Goal: Information Seeking & Learning: Find specific fact

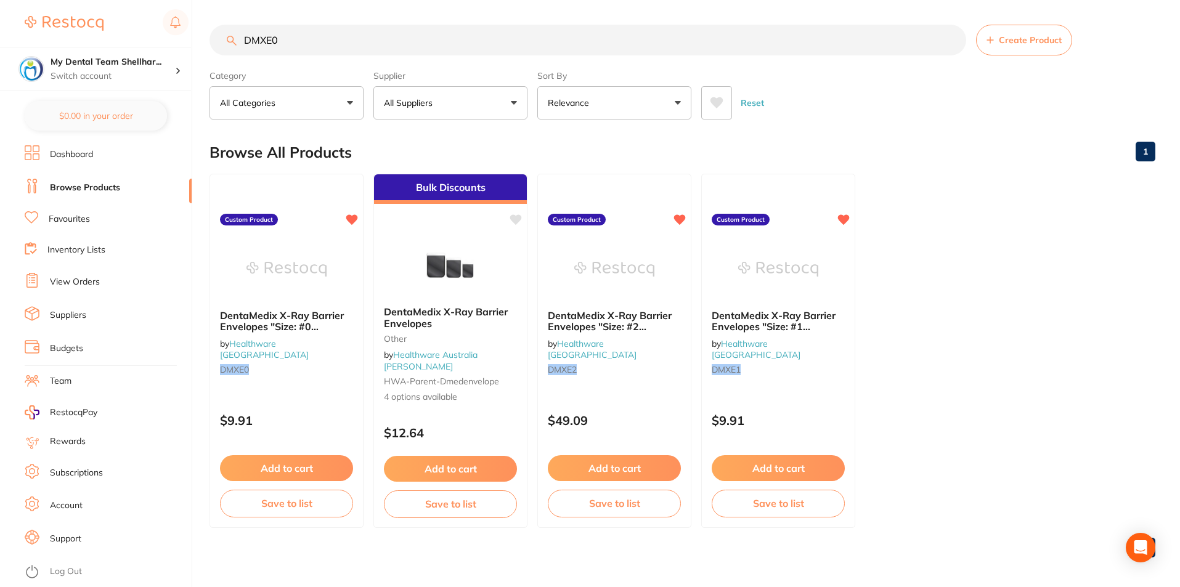
click at [389, 45] on input "DMXE0" at bounding box center [588, 40] width 757 height 31
paste input "FD-MF005"
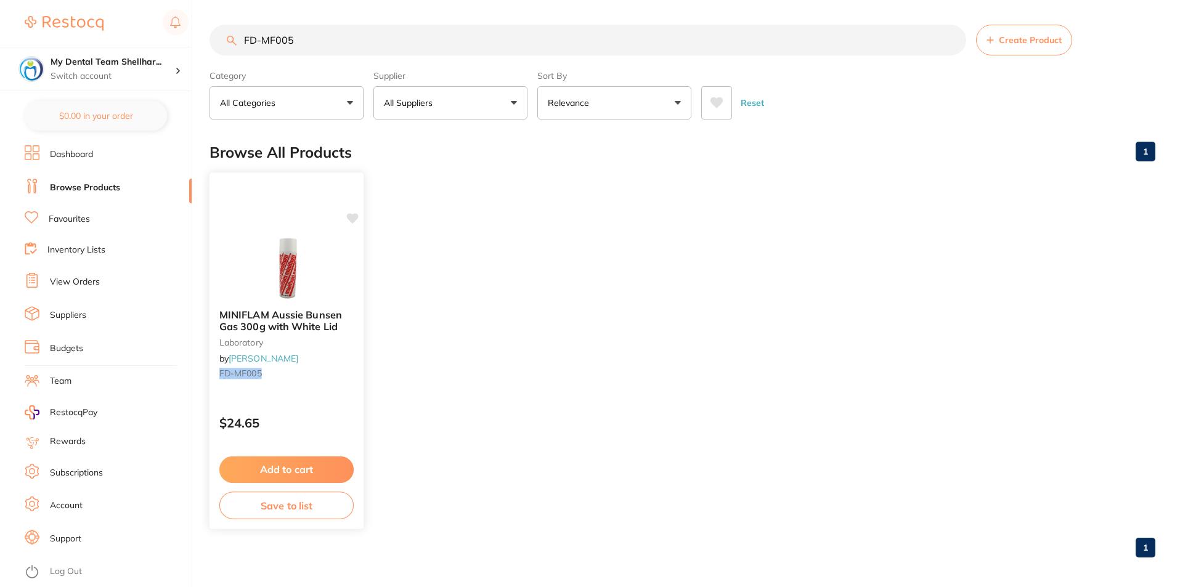
click at [297, 271] on img at bounding box center [286, 268] width 81 height 62
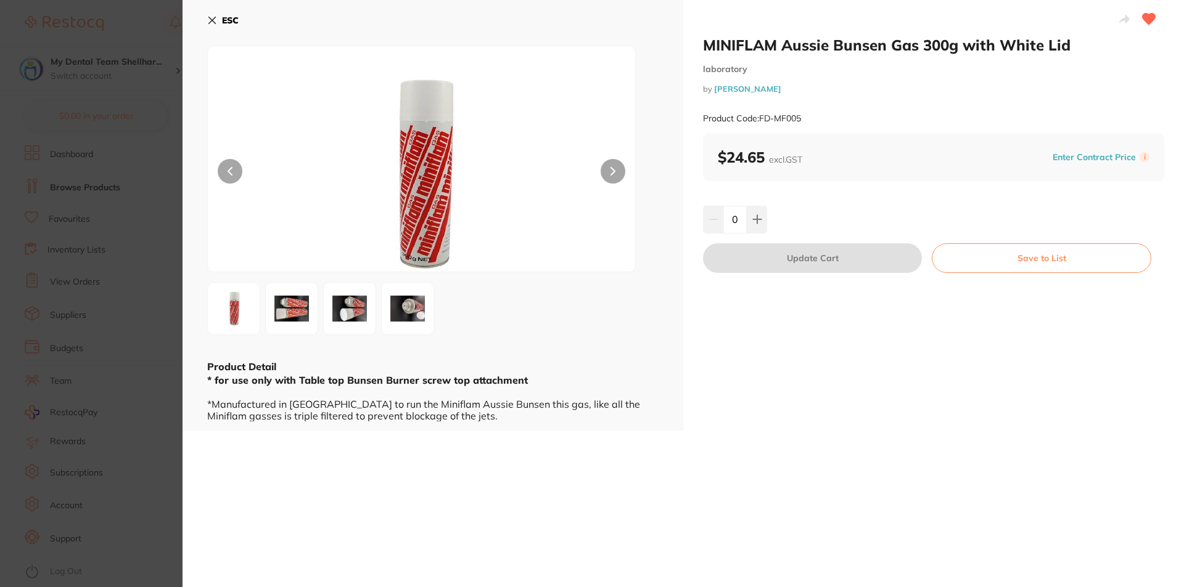
click at [210, 19] on icon at bounding box center [212, 20] width 10 height 10
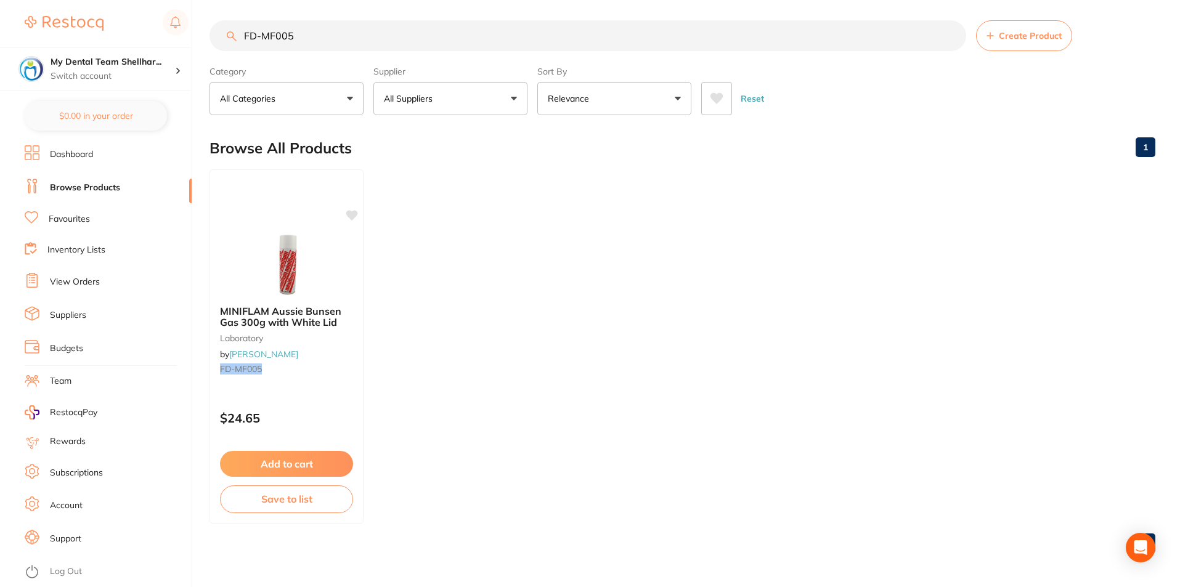
click at [288, 33] on input "FD-MF005" at bounding box center [588, 35] width 757 height 31
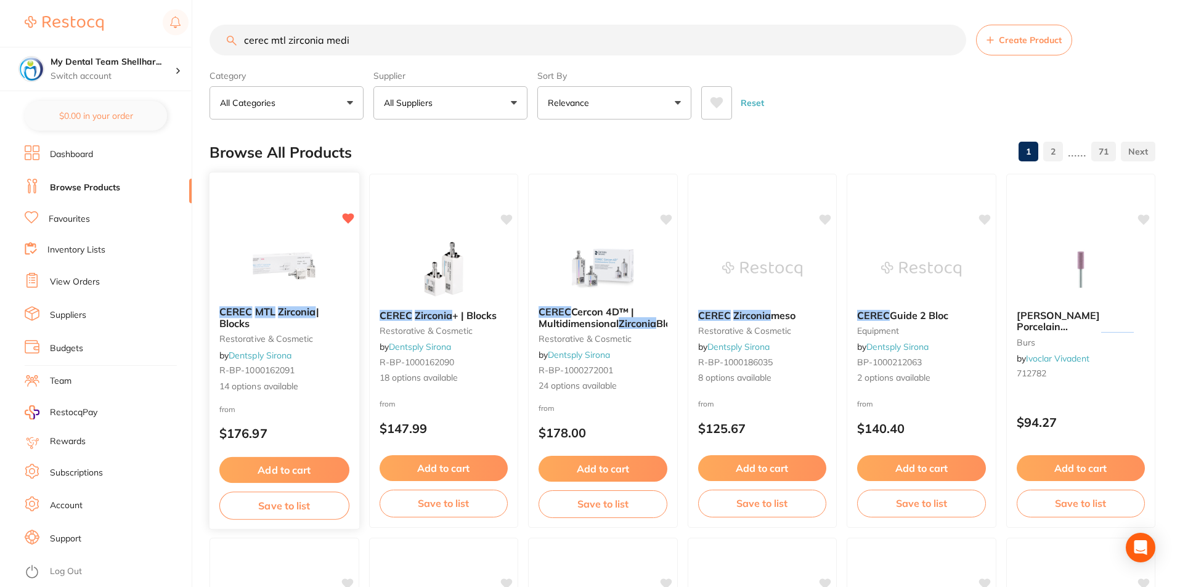
click at [264, 247] on img at bounding box center [284, 265] width 81 height 62
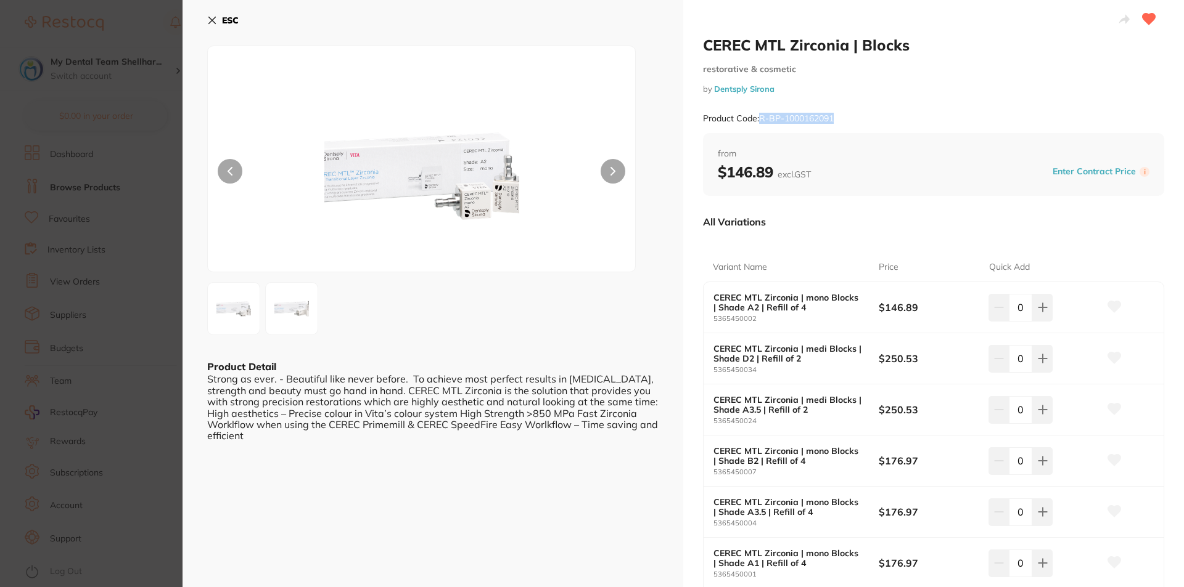
drag, startPoint x: 840, startPoint y: 119, endPoint x: 761, endPoint y: 125, distance: 79.1
click at [761, 125] on div "Product Code: R-BP-1000162091" at bounding box center [933, 119] width 461 height 30
copy small "R-BP-1000162091"
drag, startPoint x: 113, startPoint y: 130, endPoint x: 251, endPoint y: 70, distance: 150.2
click at [118, 130] on section "CEREC MTL Zirconia | Blocks restorative & cosmetic by Dentsply Sirona Product C…" at bounding box center [592, 293] width 1184 height 587
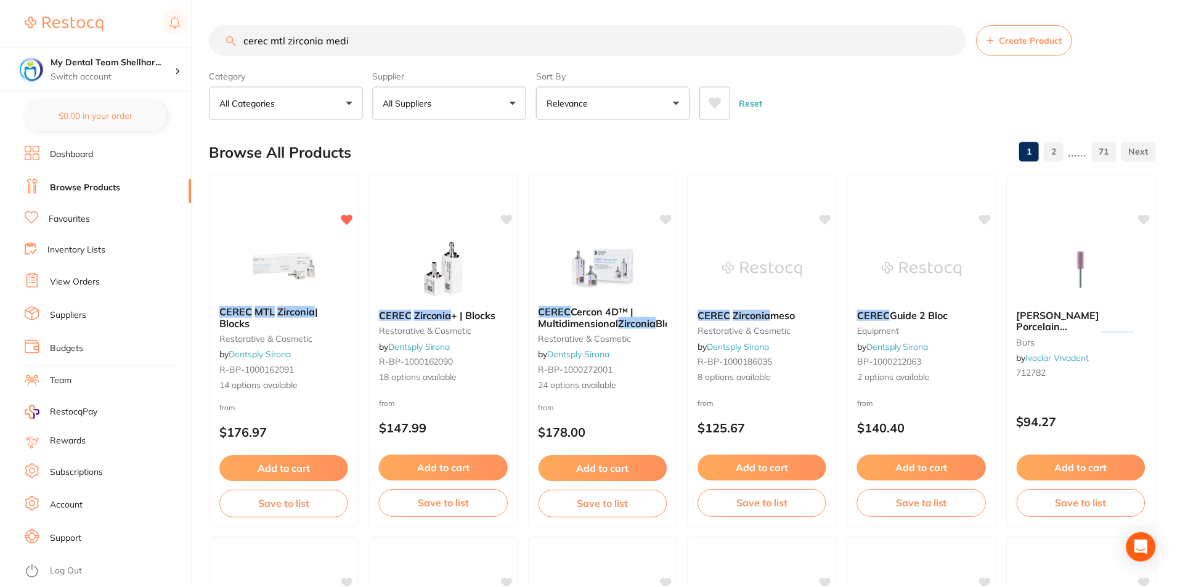
scroll to position [4, 0]
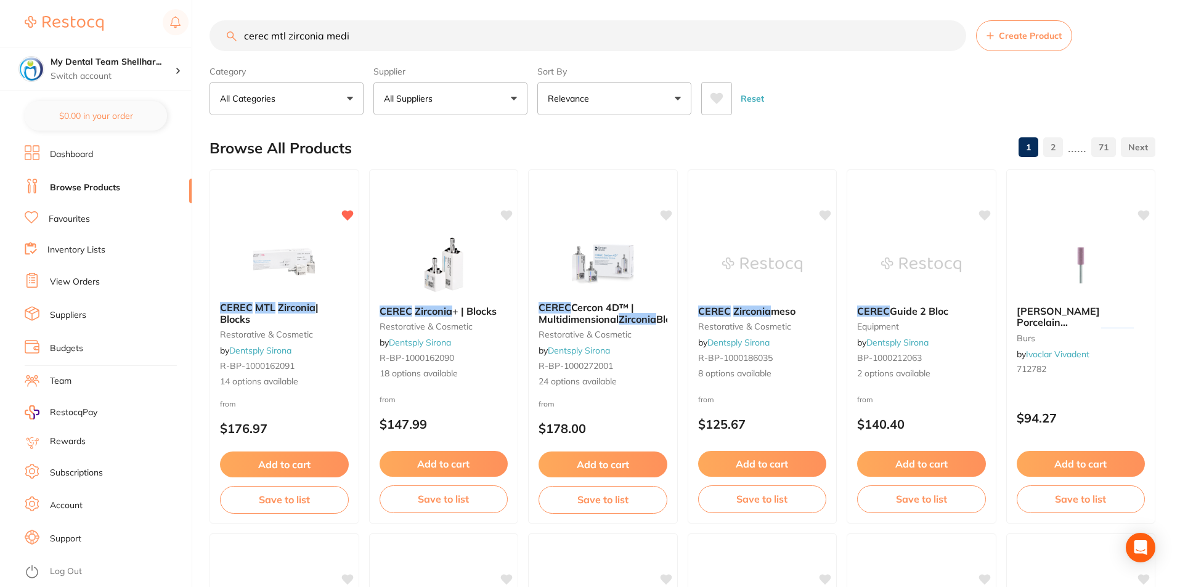
click at [239, 36] on input "cerec mtl zirconia medi" at bounding box center [588, 35] width 757 height 31
paste input "BP-1000212079"
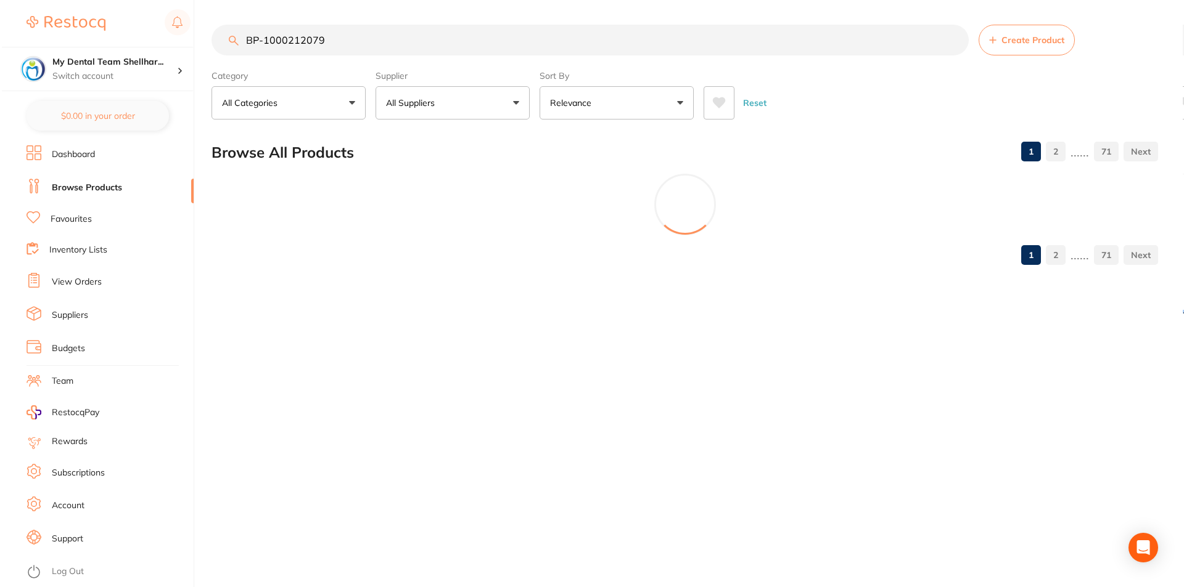
scroll to position [0, 0]
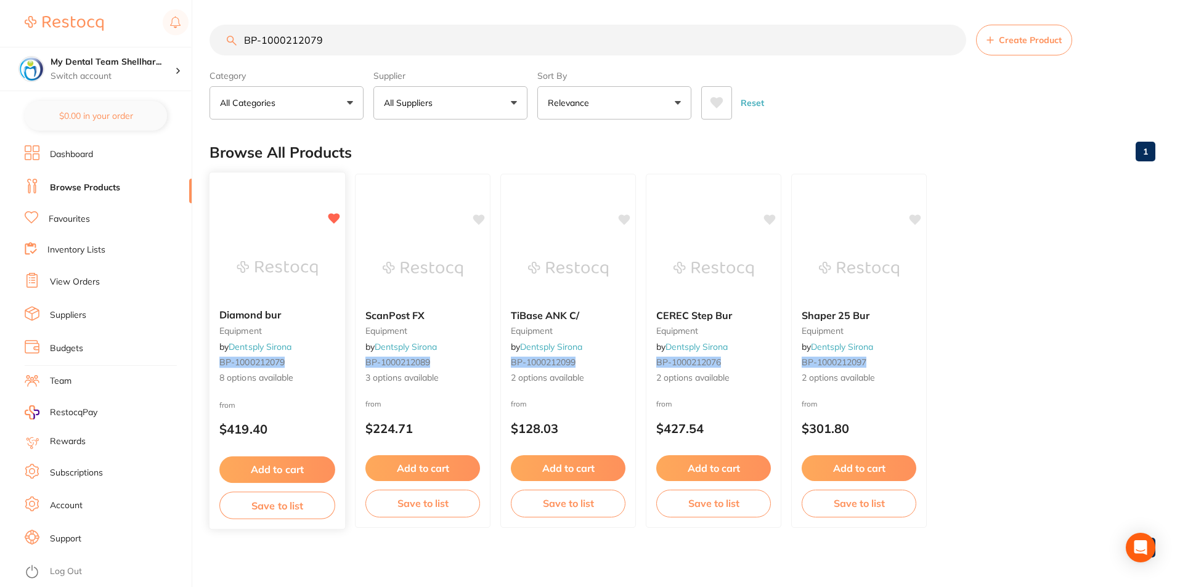
click at [283, 265] on img at bounding box center [277, 268] width 81 height 62
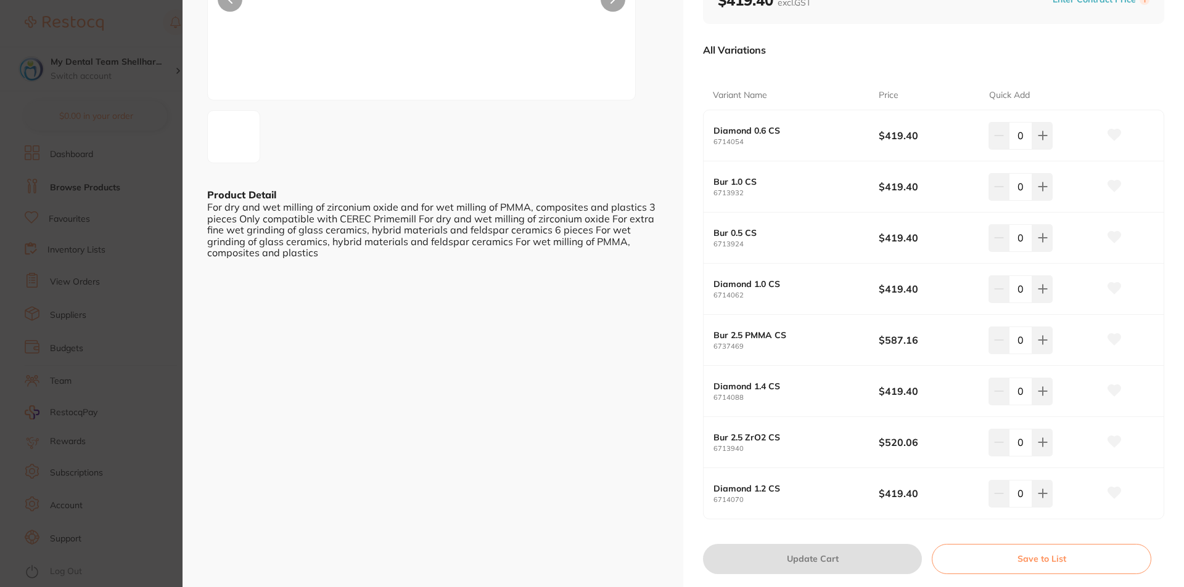
scroll to position [185, 0]
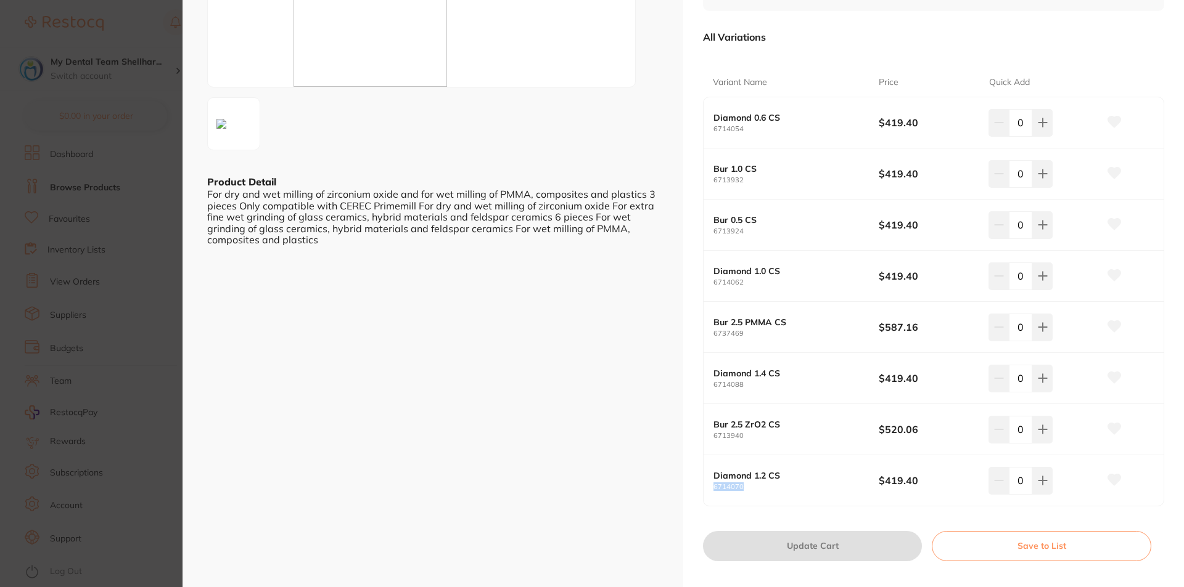
drag, startPoint x: 744, startPoint y: 489, endPoint x: 712, endPoint y: 488, distance: 32.1
click at [713, 488] on small "6714070" at bounding box center [795, 487] width 165 height 8
copy small "6714070"
click at [155, 144] on section "Diamond bur equipment by Dentsply Sirona Product Code: BP-1000212079 ESC Produc…" at bounding box center [592, 293] width 1184 height 587
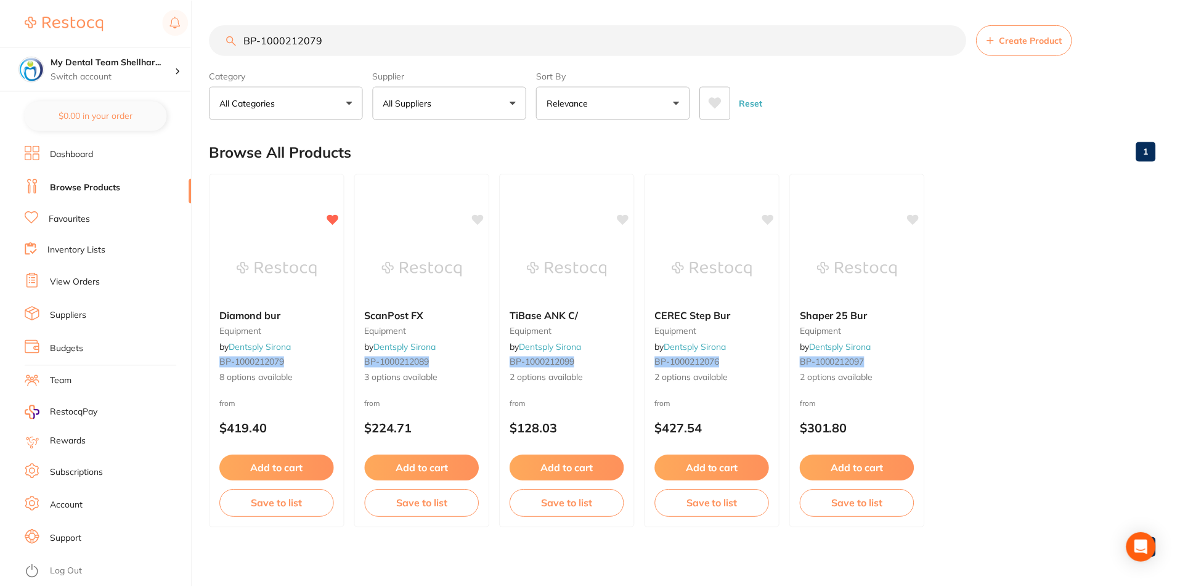
scroll to position [4, 0]
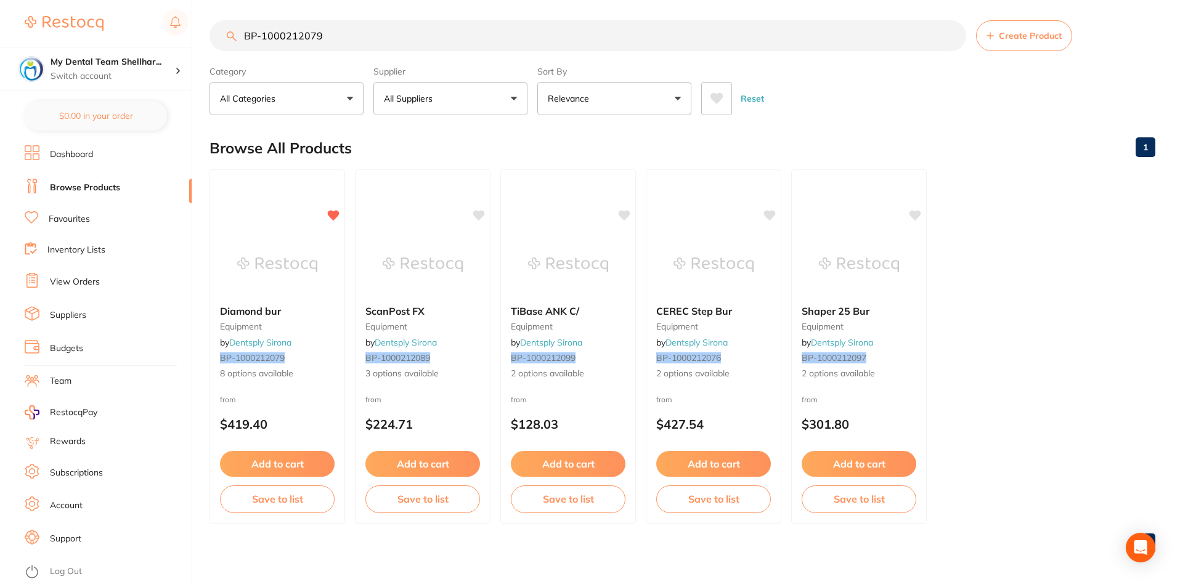
click at [316, 33] on input "BP-1000212079" at bounding box center [588, 35] width 757 height 31
paste input "6714070"
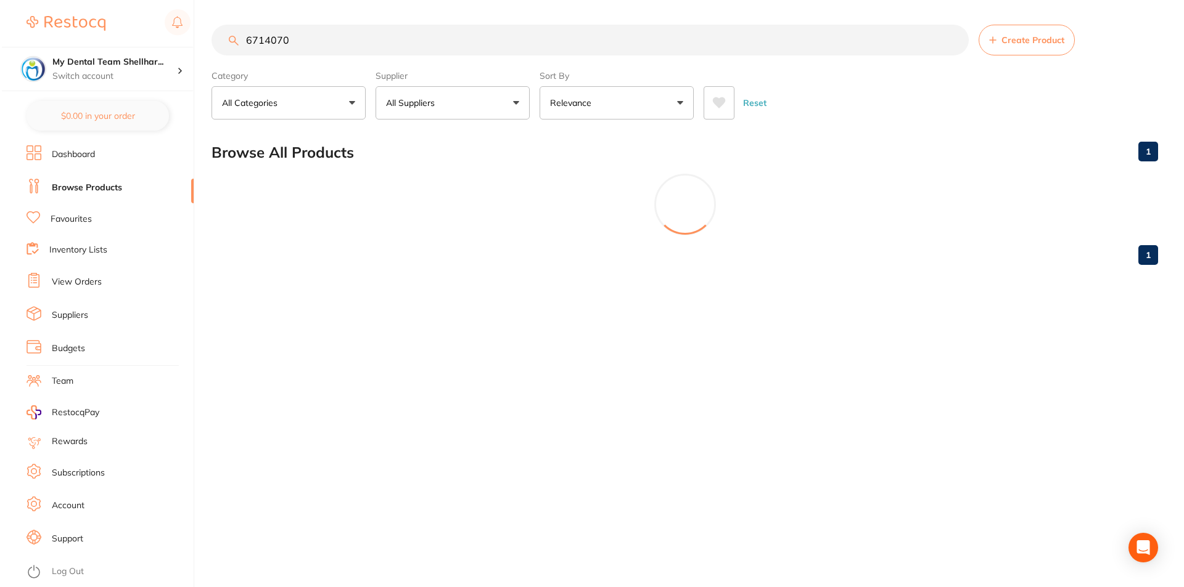
scroll to position [0, 0]
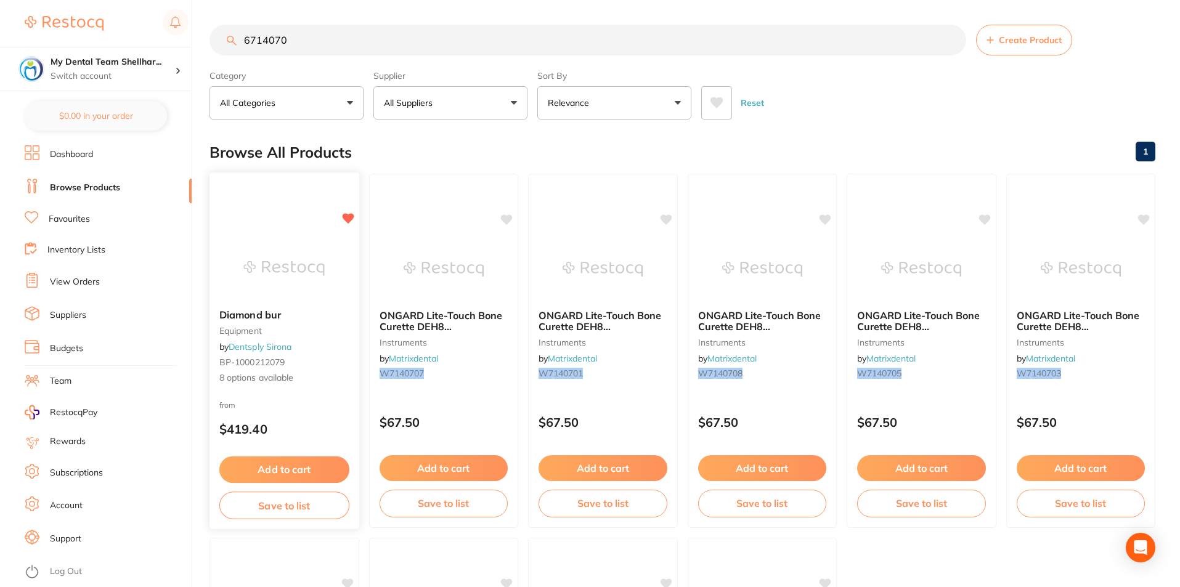
click at [320, 239] on img at bounding box center [284, 268] width 81 height 62
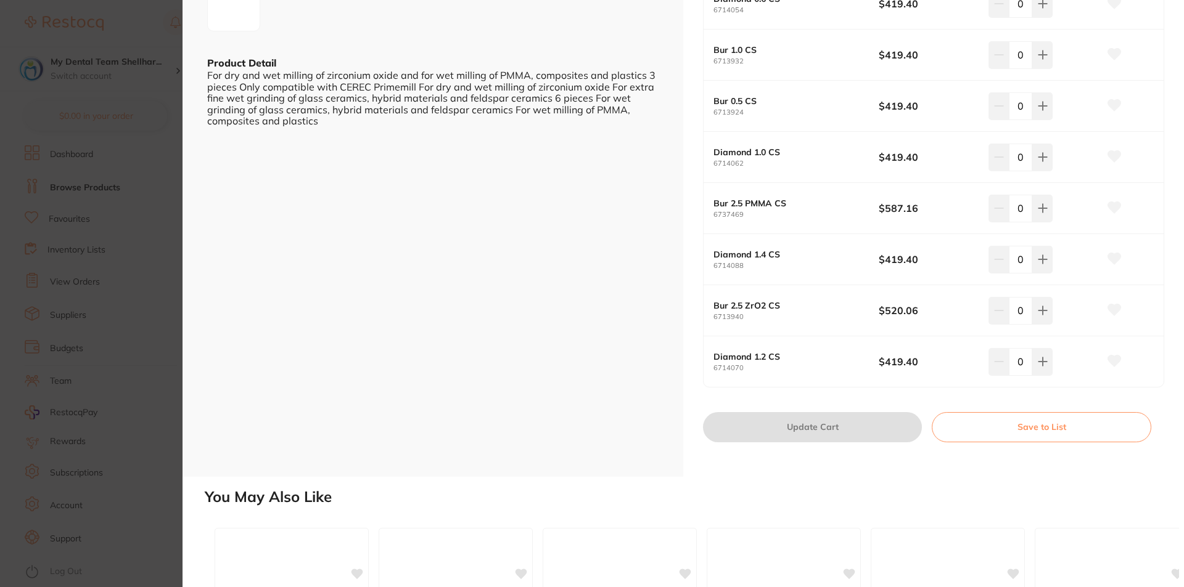
scroll to position [308, 0]
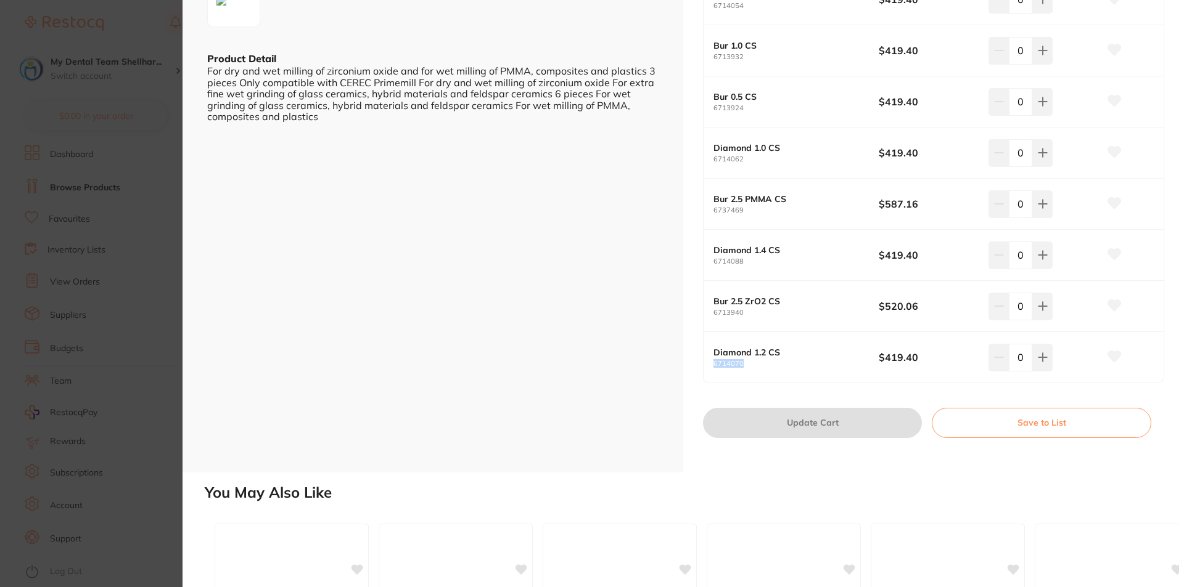
drag, startPoint x: 746, startPoint y: 363, endPoint x: 703, endPoint y: 361, distance: 42.6
click at [703, 361] on div "Diamond 1.2 CS 6714070 $419.40 0" at bounding box center [933, 357] width 460 height 51
copy small "6714070"
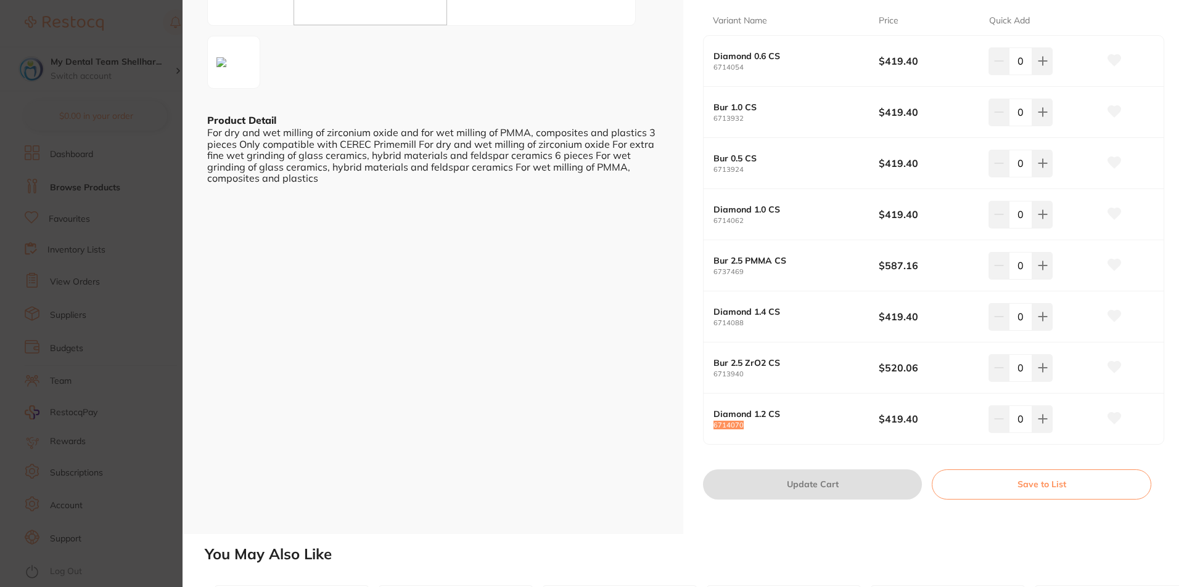
scroll to position [185, 0]
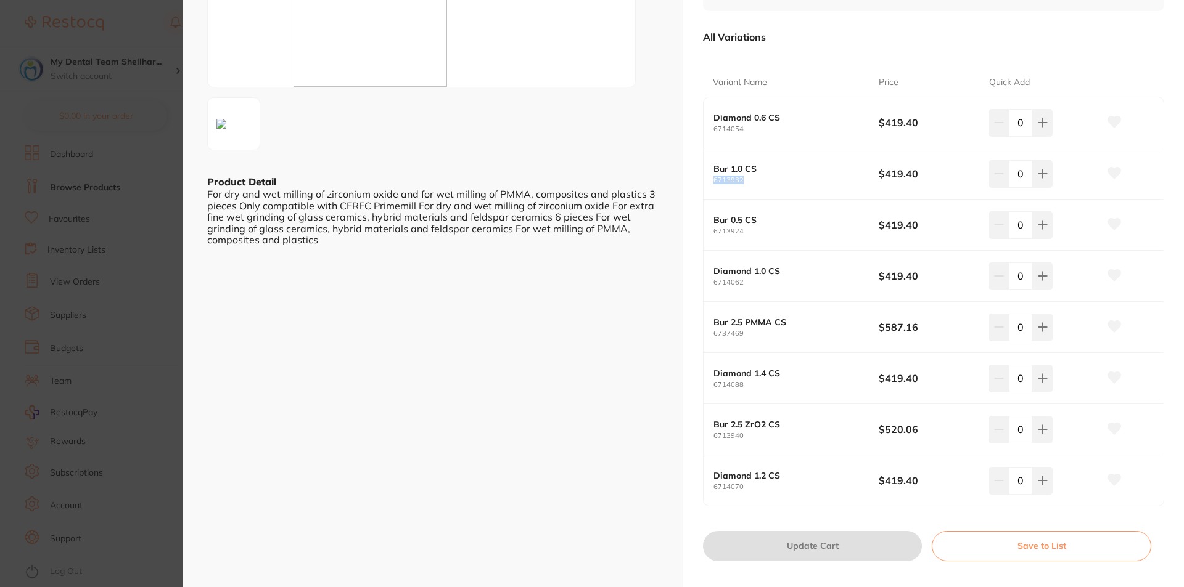
drag, startPoint x: 744, startPoint y: 176, endPoint x: 711, endPoint y: 182, distance: 33.7
click at [711, 182] on div "Bur 1.0 CS 6713932 $419.40 0" at bounding box center [933, 174] width 460 height 51
copy small "6713932"
drag, startPoint x: 751, startPoint y: 386, endPoint x: 713, endPoint y: 380, distance: 39.4
click at [713, 380] on div "Diamond 1.4 CS 6714088" at bounding box center [795, 379] width 165 height 20
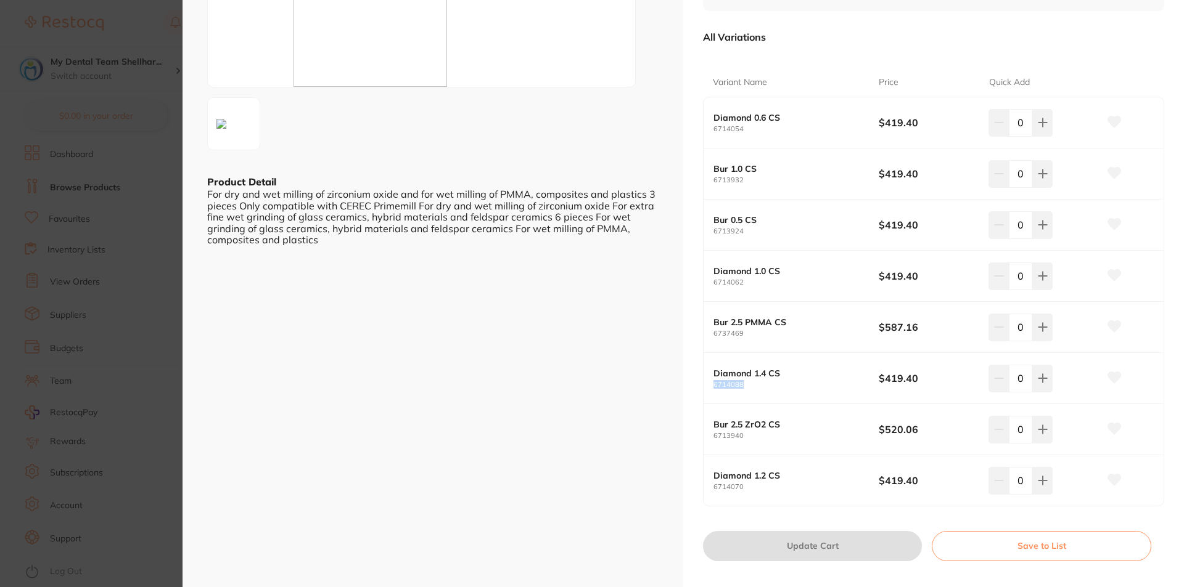
copy small "6714088"
click at [750, 435] on small "6713940" at bounding box center [795, 436] width 165 height 8
drag, startPoint x: 746, startPoint y: 435, endPoint x: 708, endPoint y: 435, distance: 38.2
click at [708, 435] on div "Bur 2.5 ZrO2 CS 6713940 $520.06 0" at bounding box center [933, 429] width 460 height 51
copy small "6713940"
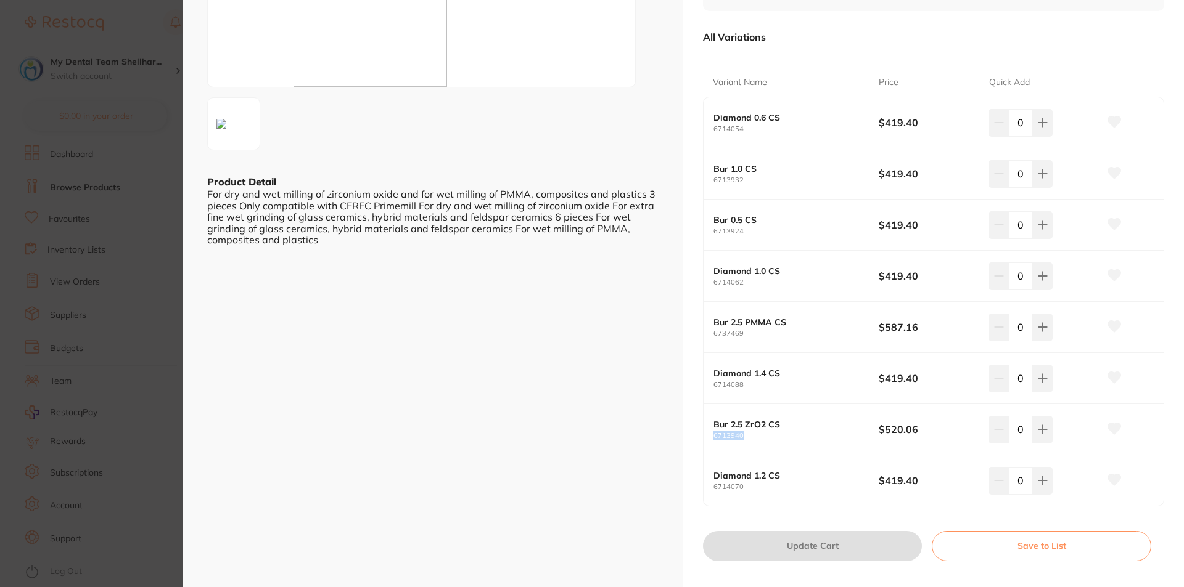
click at [1110, 481] on icon at bounding box center [1114, 480] width 13 height 11
click at [1111, 174] on icon at bounding box center [1114, 173] width 13 height 11
click at [1111, 375] on icon at bounding box center [1114, 377] width 13 height 11
click at [1112, 429] on icon at bounding box center [1114, 428] width 13 height 11
click at [137, 129] on section "Diamond bur equipment by Dentsply Sirona Product Code: BP-1000212079 ESC Produc…" at bounding box center [592, 293] width 1184 height 587
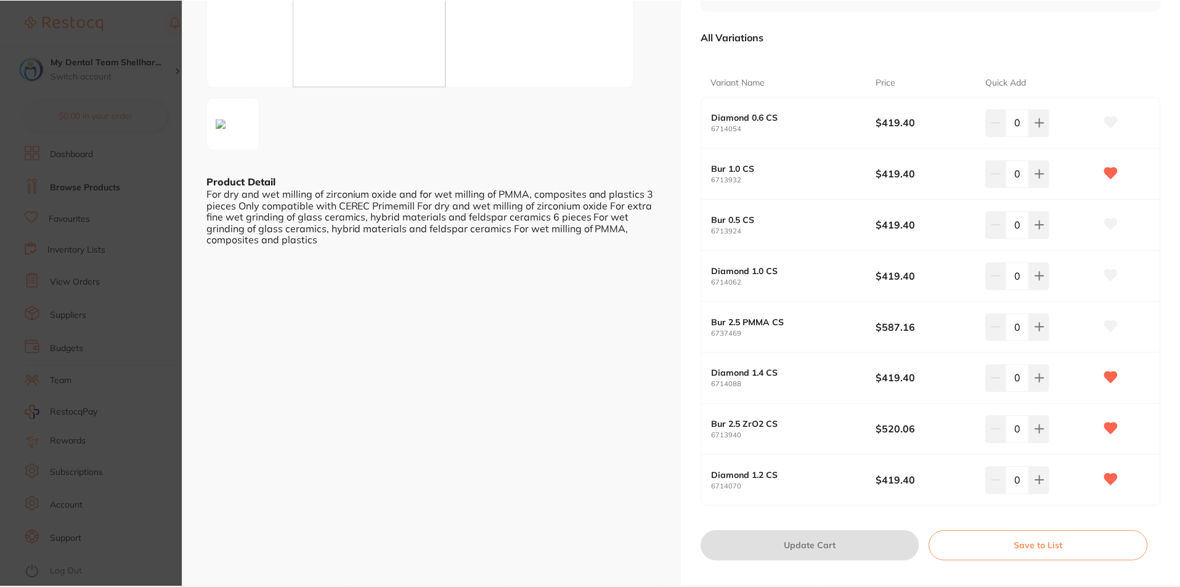
scroll to position [4, 0]
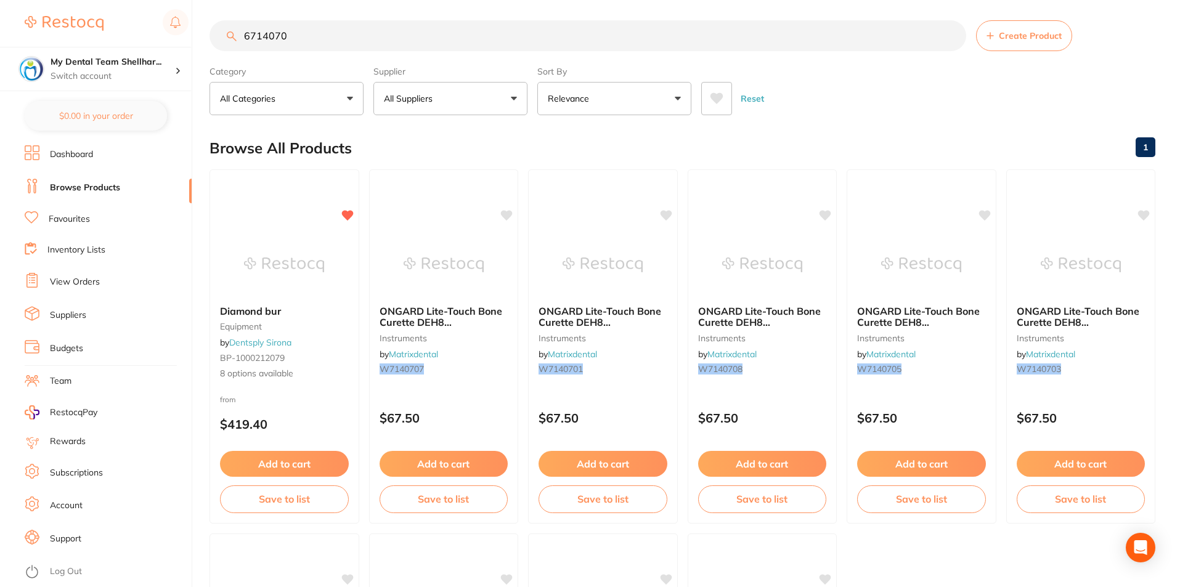
click at [336, 37] on input "6714070" at bounding box center [588, 35] width 757 height 31
paste input "RDRAZ14FX"
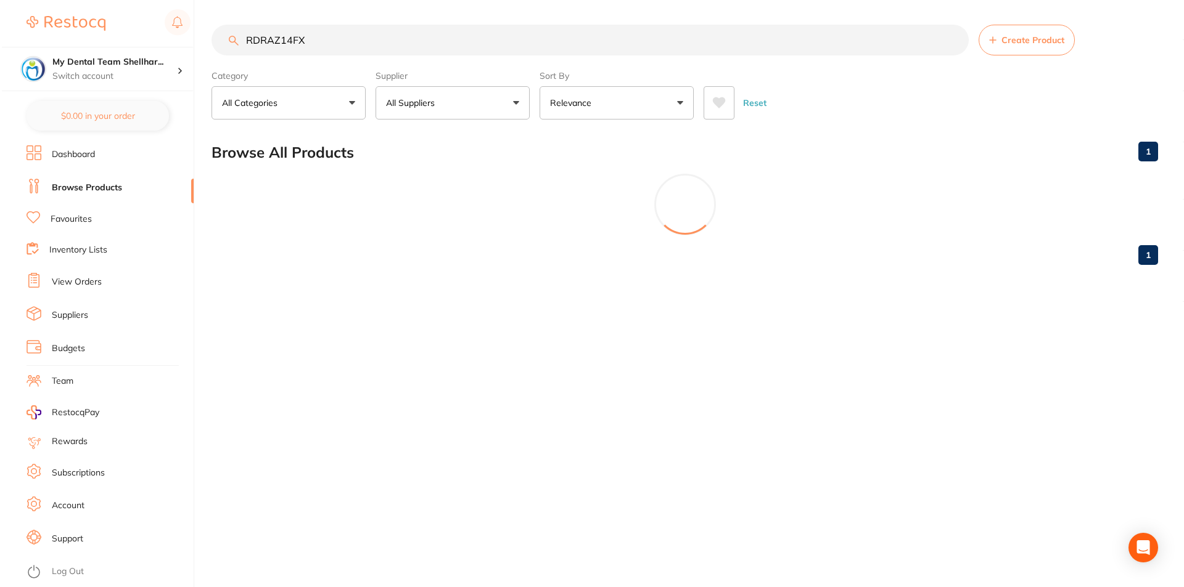
scroll to position [0, 0]
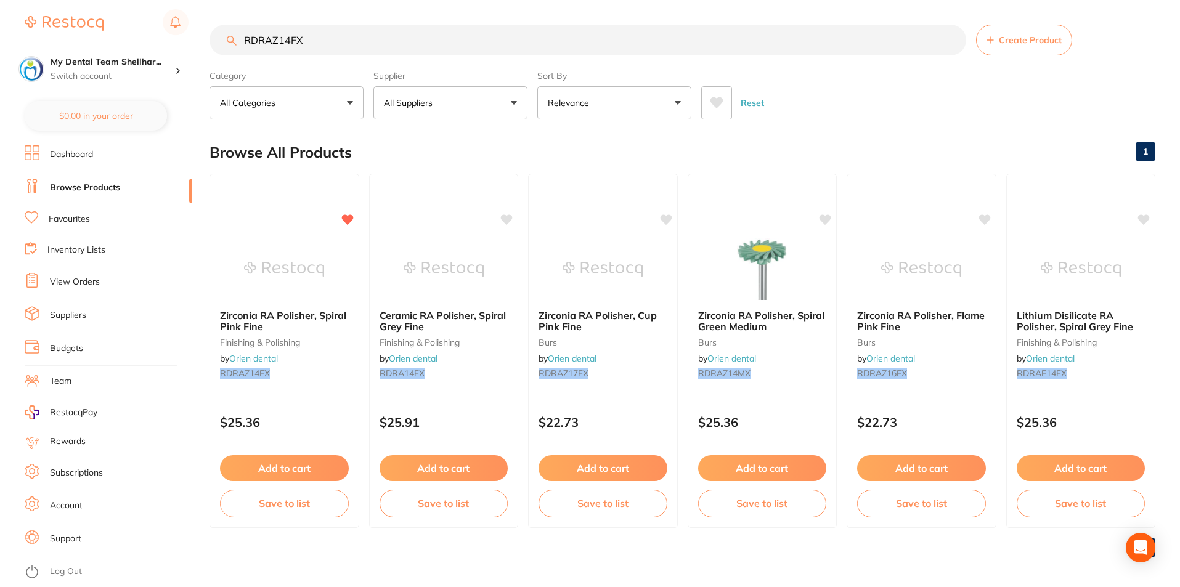
click at [479, 36] on input "RDRAZ14FX" at bounding box center [588, 40] width 757 height 31
click at [482, 36] on input "RDRAZ14FX" at bounding box center [588, 40] width 757 height 31
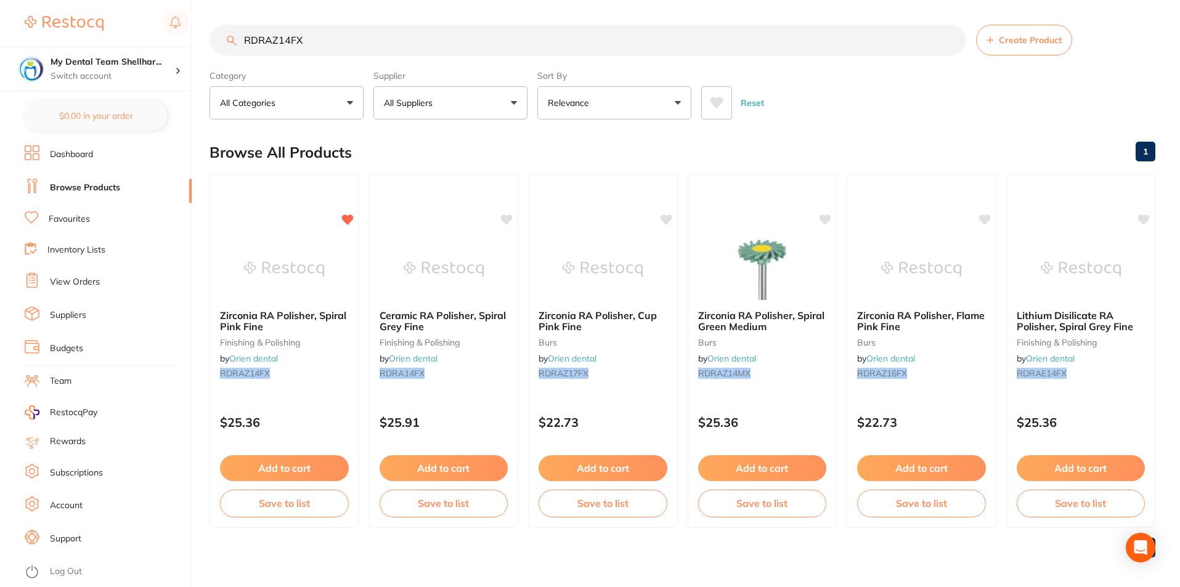
paste input "EV-7284X001"
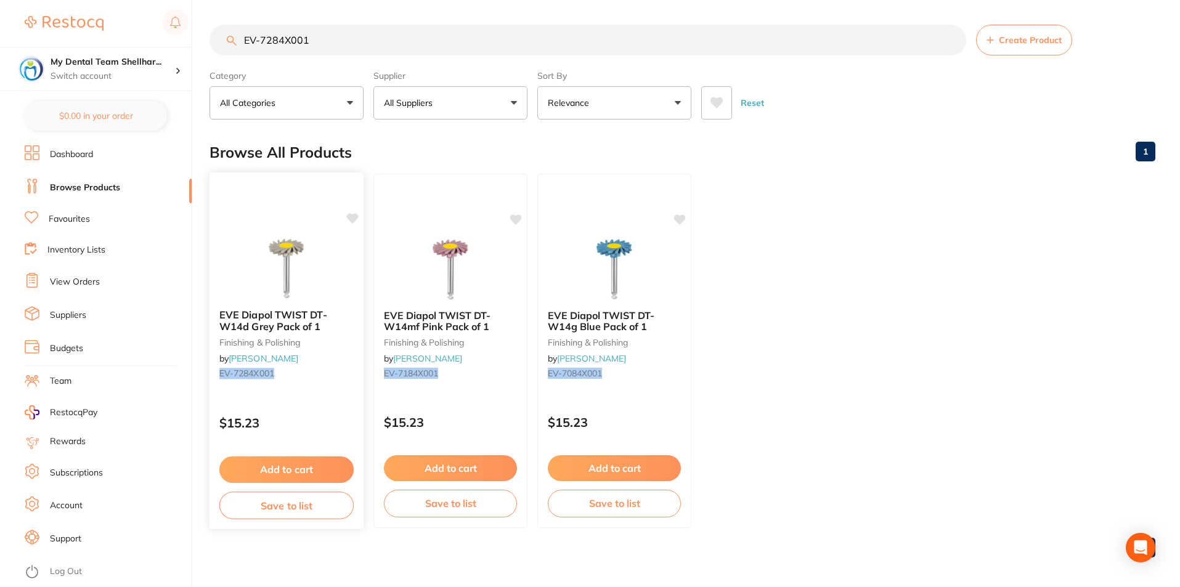
click at [292, 243] on img at bounding box center [286, 268] width 81 height 62
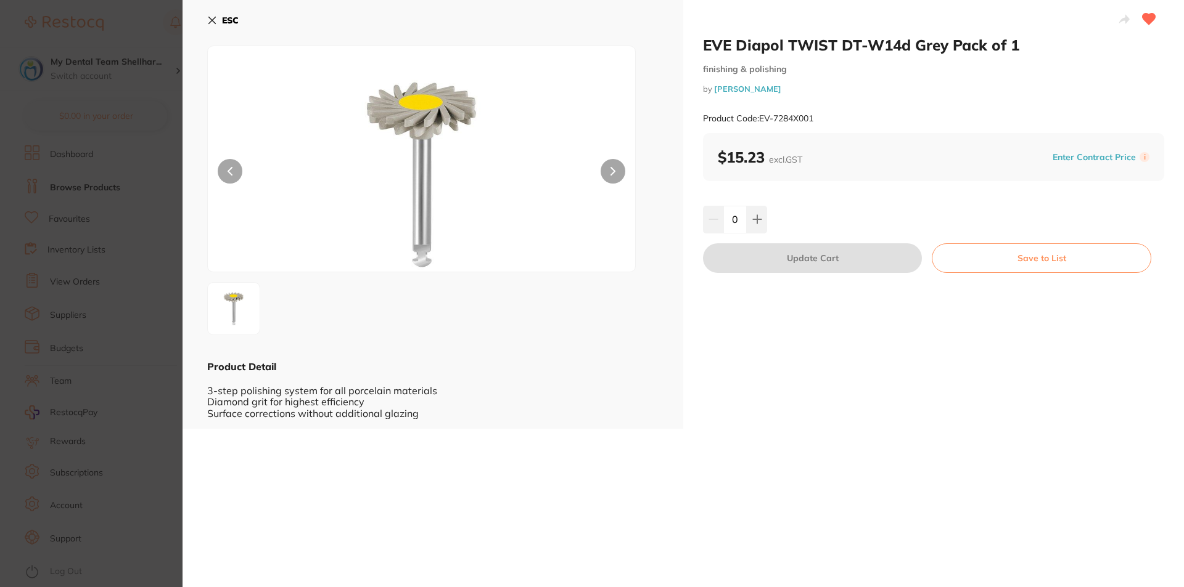
click at [202, 15] on div "ESC Product Detail 3-step polishing system for all porcelain materials Diamond …" at bounding box center [432, 214] width 501 height 429
click at [208, 15] on icon at bounding box center [212, 20] width 10 height 10
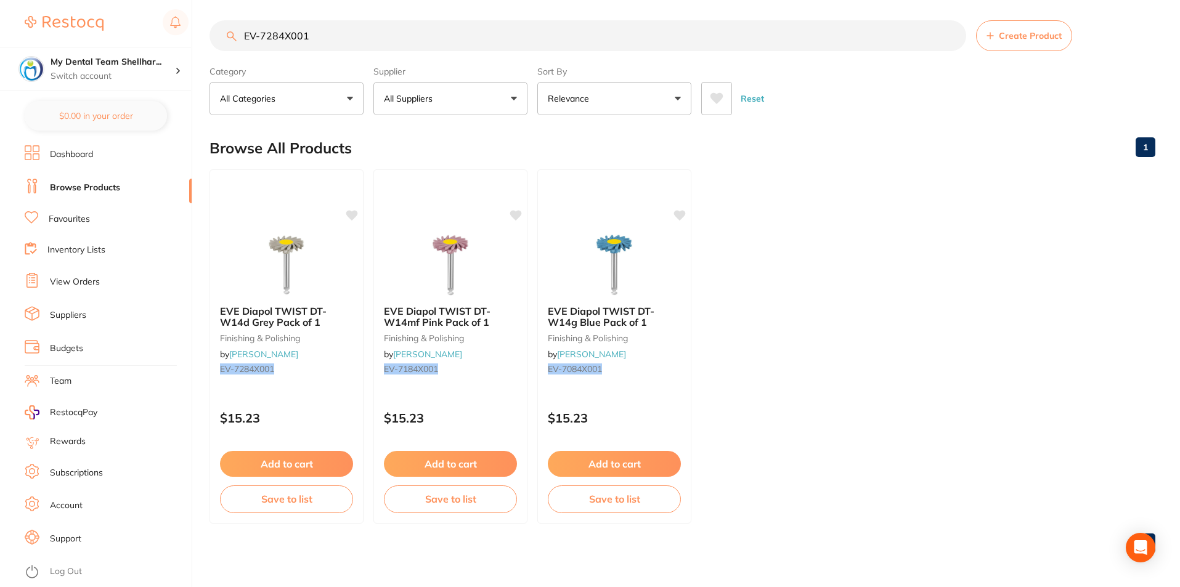
click at [440, 40] on input "EV-7284X001" at bounding box center [588, 35] width 757 height 31
paste input "1"
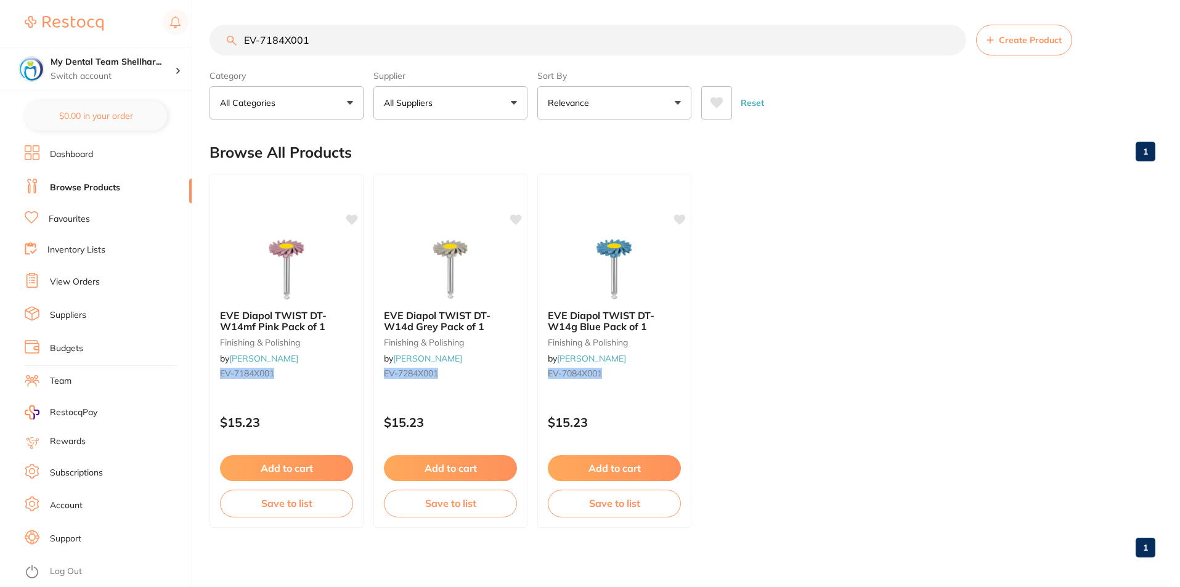
click at [310, 260] on img at bounding box center [287, 270] width 80 height 62
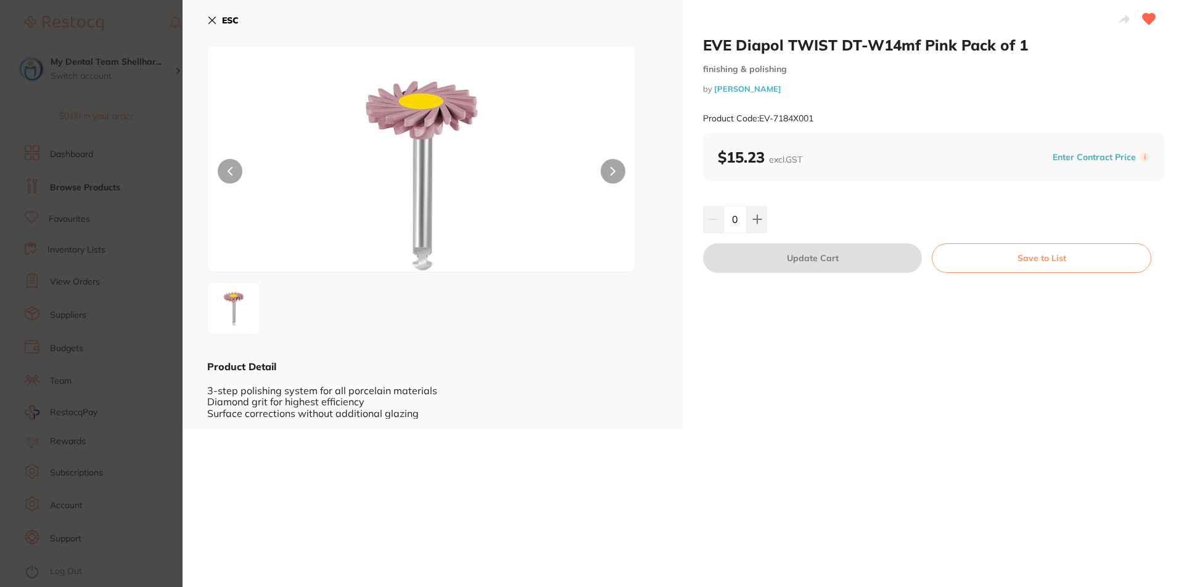
click at [214, 25] on icon at bounding box center [212, 20] width 10 height 10
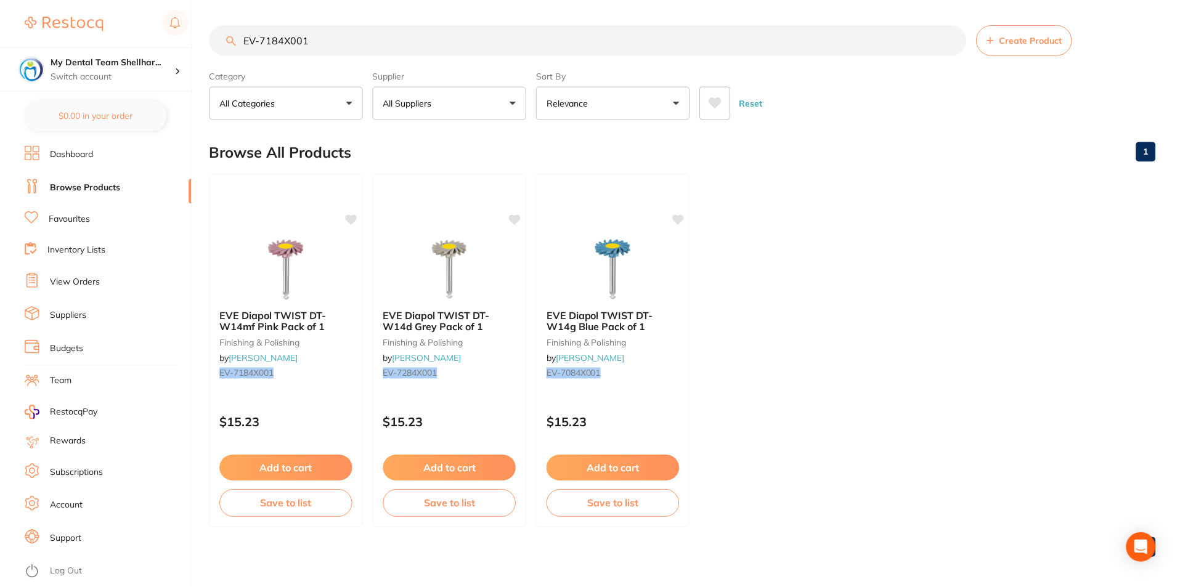
scroll to position [4, 0]
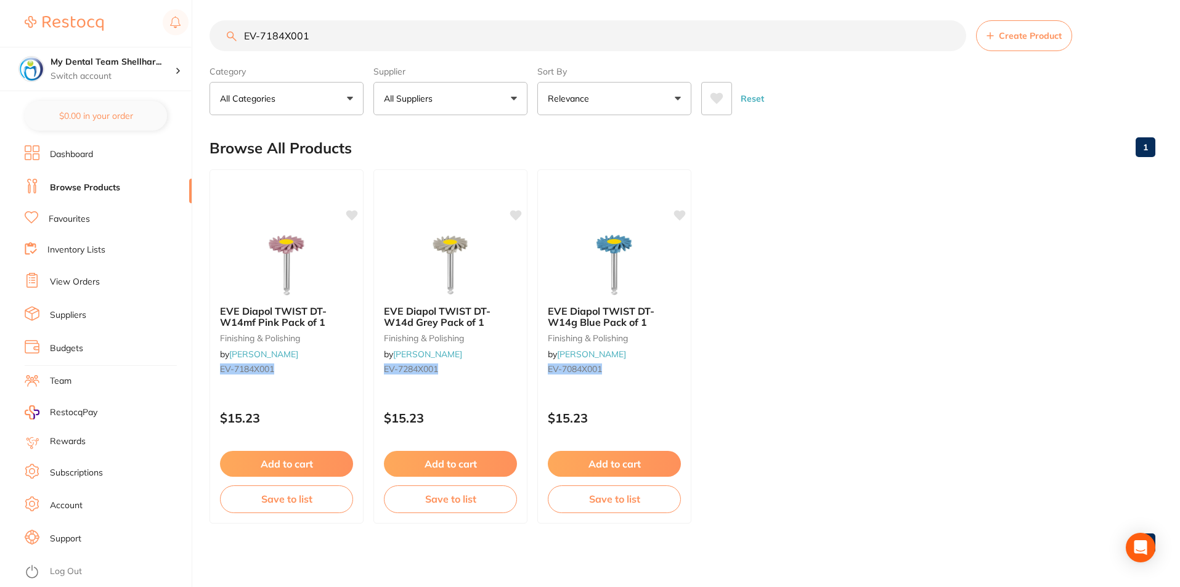
click at [335, 46] on input "EV-7184X001" at bounding box center [588, 35] width 757 height 31
paste input "0"
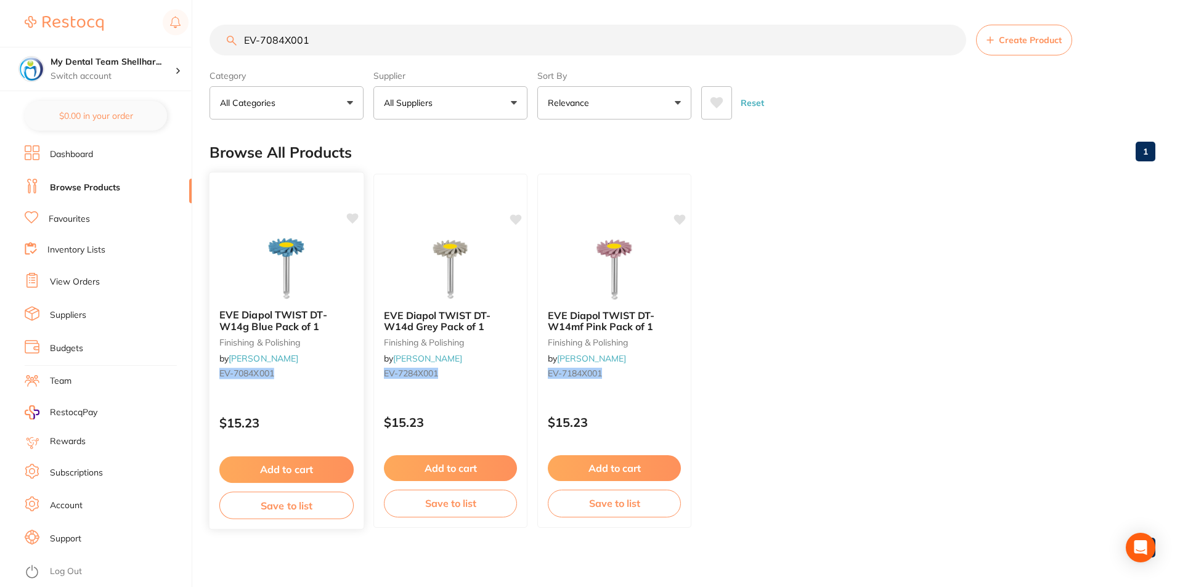
click at [288, 276] on img at bounding box center [286, 268] width 81 height 62
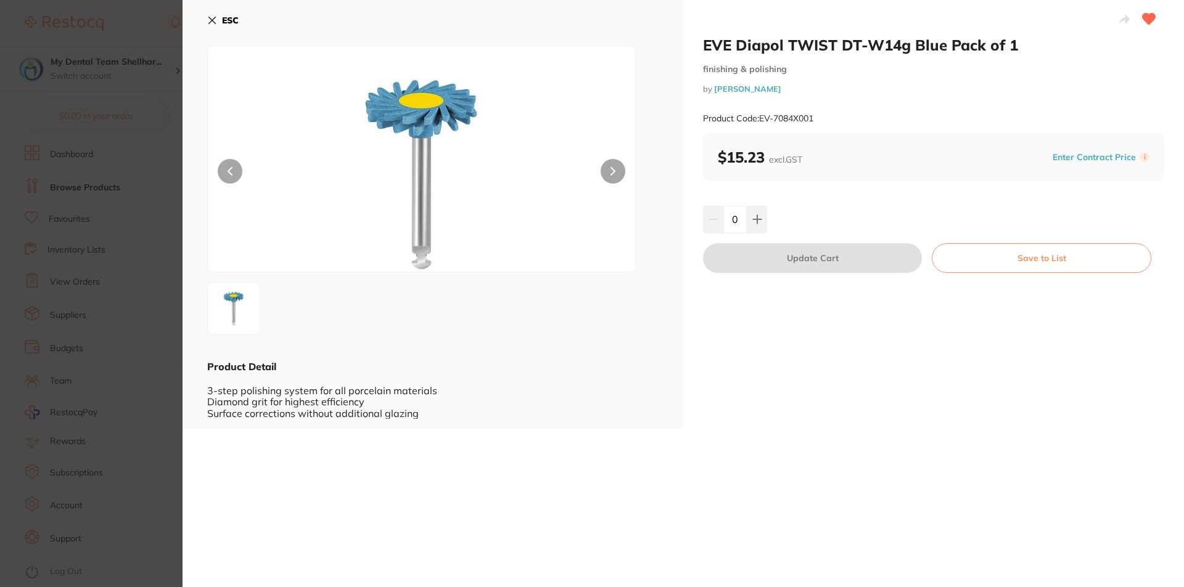
click at [231, 17] on b "ESC" at bounding box center [230, 20] width 17 height 11
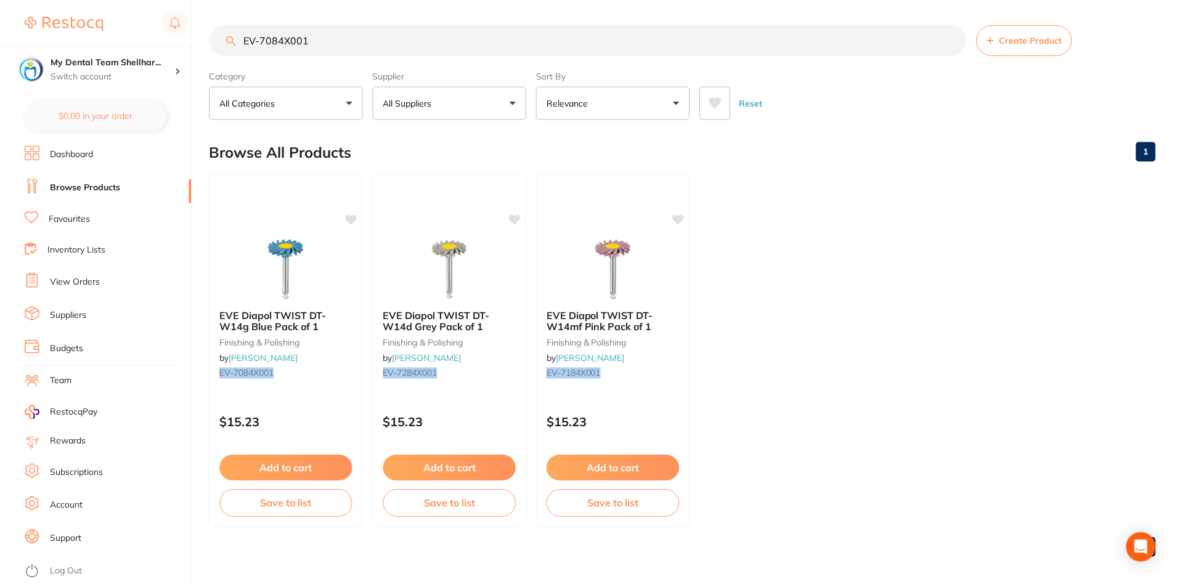
scroll to position [4, 0]
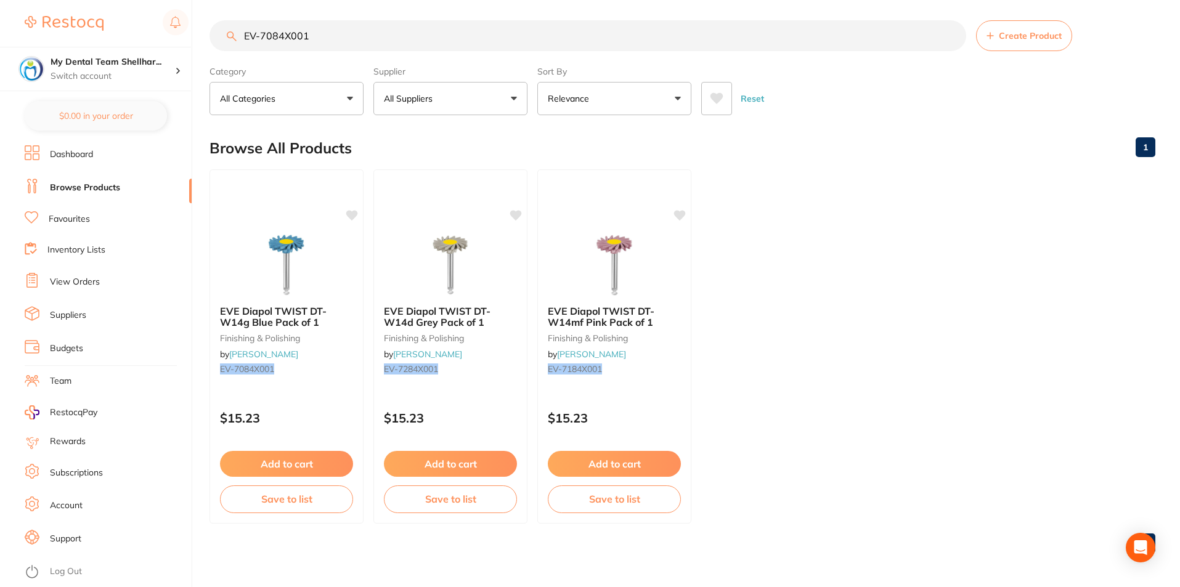
click at [356, 37] on input "EV-7084X001" at bounding box center [588, 35] width 757 height 31
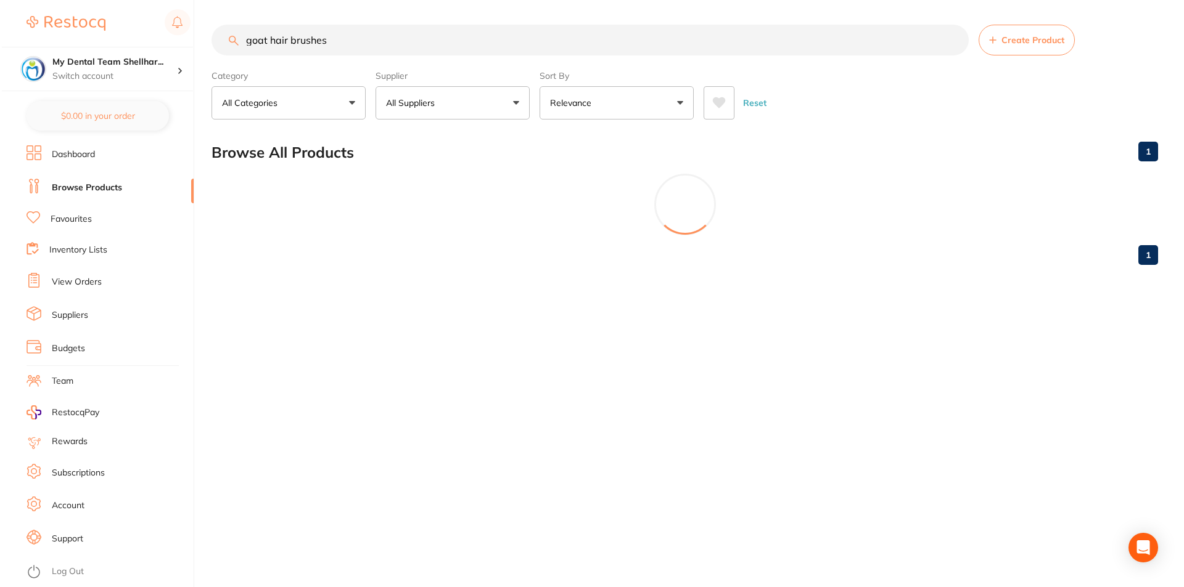
scroll to position [0, 0]
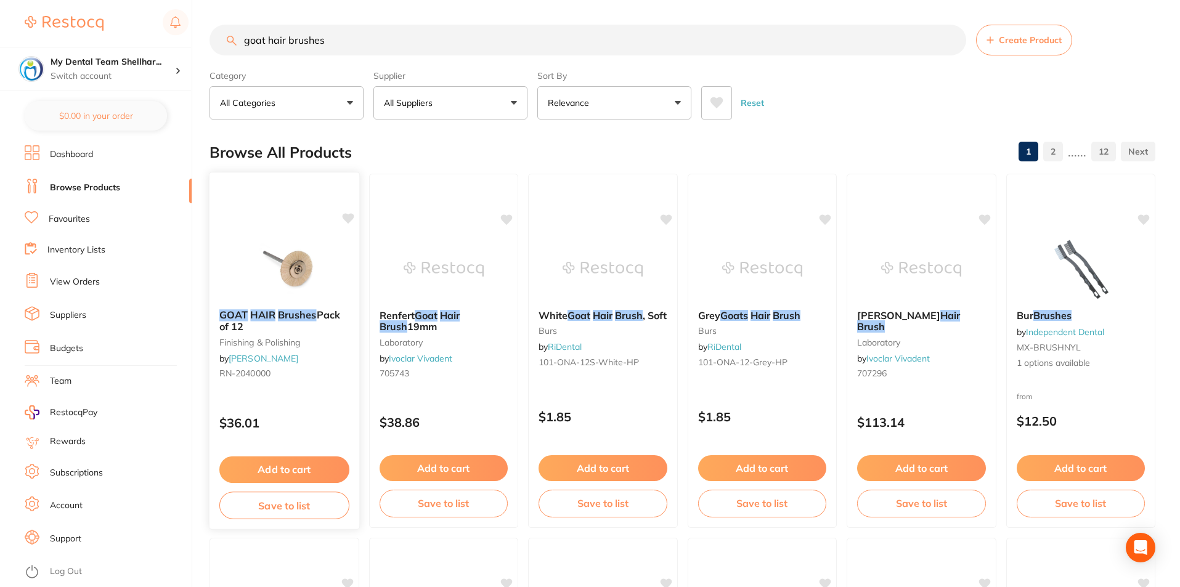
click at [279, 292] on img at bounding box center [284, 268] width 81 height 62
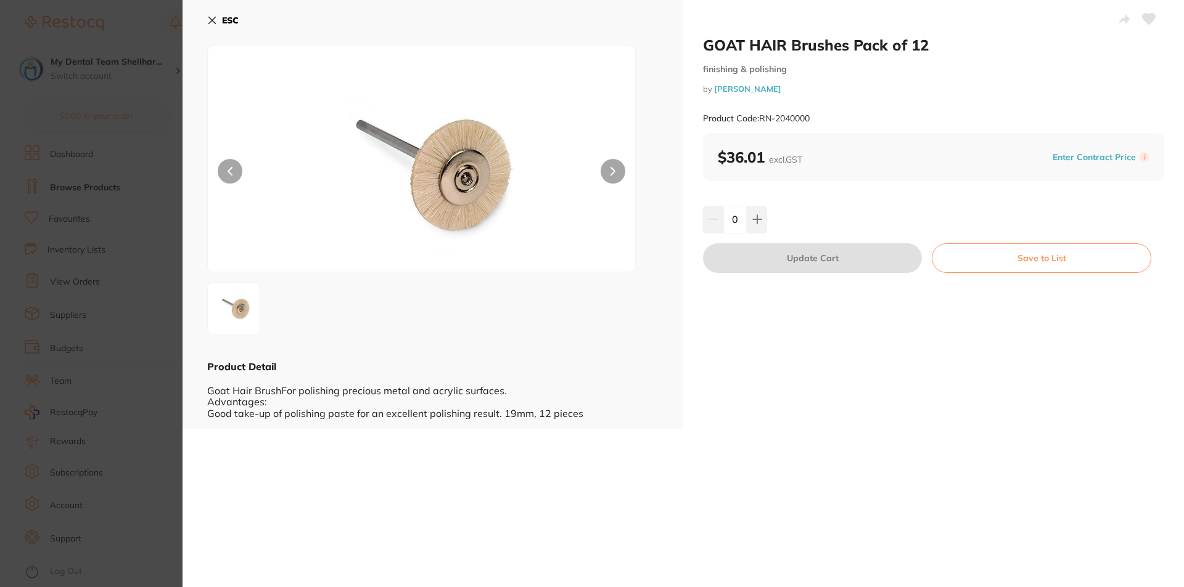
click at [1143, 17] on icon at bounding box center [1148, 19] width 13 height 11
drag, startPoint x: 814, startPoint y: 123, endPoint x: 795, endPoint y: 121, distance: 19.8
click at [804, 123] on div "Product Code: RN-2040000" at bounding box center [933, 119] width 461 height 30
drag, startPoint x: 771, startPoint y: 119, endPoint x: 761, endPoint y: 118, distance: 10.6
click at [761, 118] on small "Product Code: RN-2040000" at bounding box center [756, 118] width 107 height 10
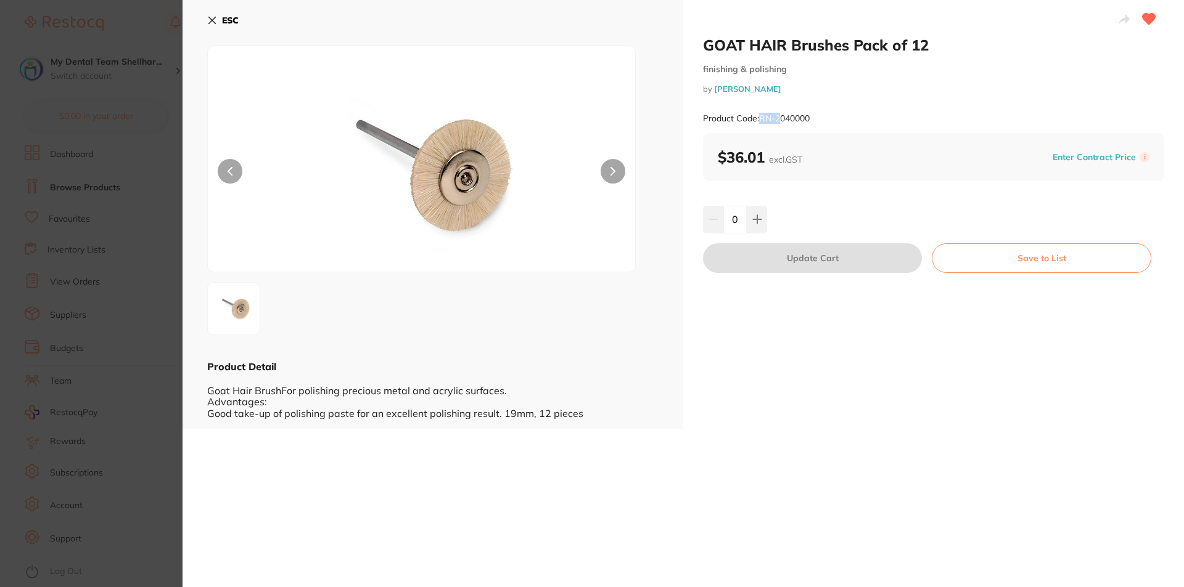
click at [778, 118] on small "Product Code: RN-2040000" at bounding box center [756, 118] width 107 height 10
drag, startPoint x: 812, startPoint y: 120, endPoint x: 762, endPoint y: 117, distance: 50.0
click at [762, 117] on div "Product Code: RN-2040000" at bounding box center [933, 119] width 461 height 30
copy small "RN-2040000"
click at [216, 18] on icon at bounding box center [212, 20] width 10 height 10
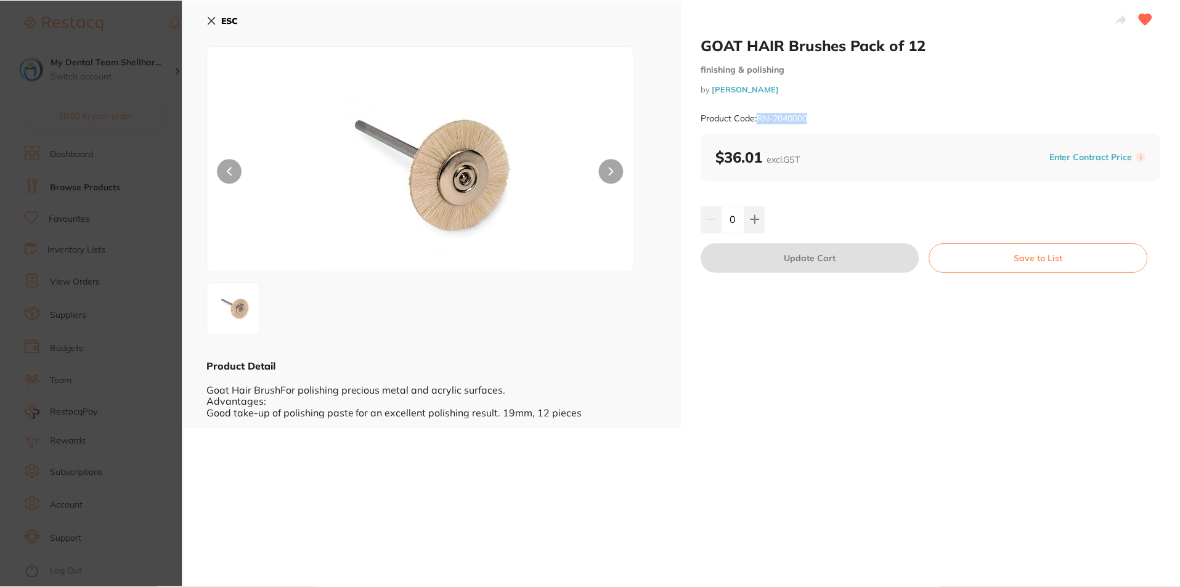
scroll to position [4, 0]
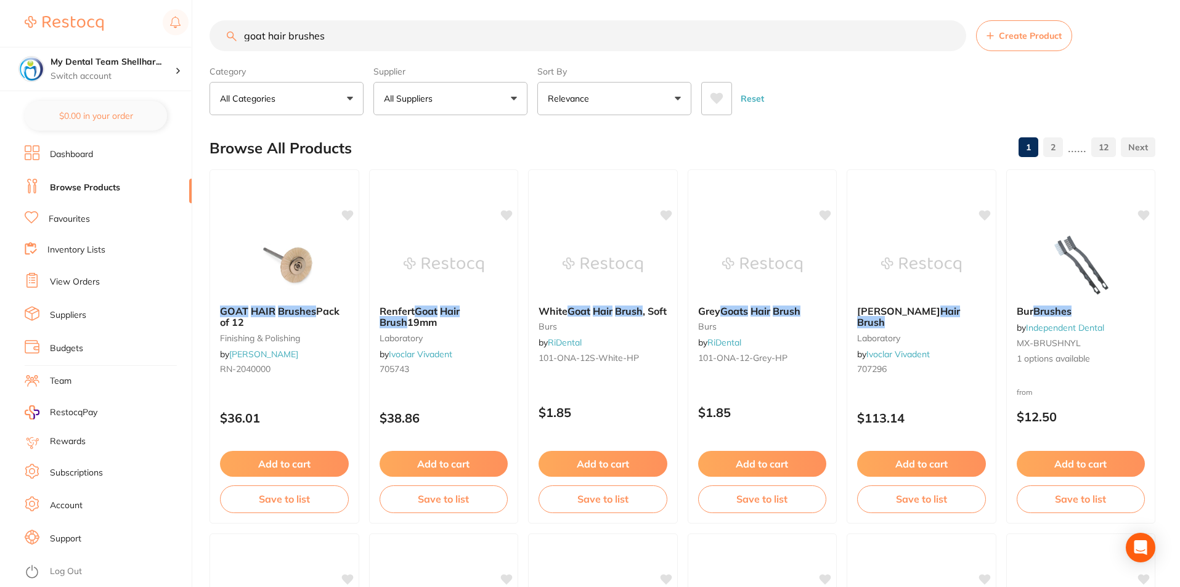
click at [359, 44] on input "goat hair brushes" at bounding box center [588, 35] width 757 height 31
paste input "6385277"
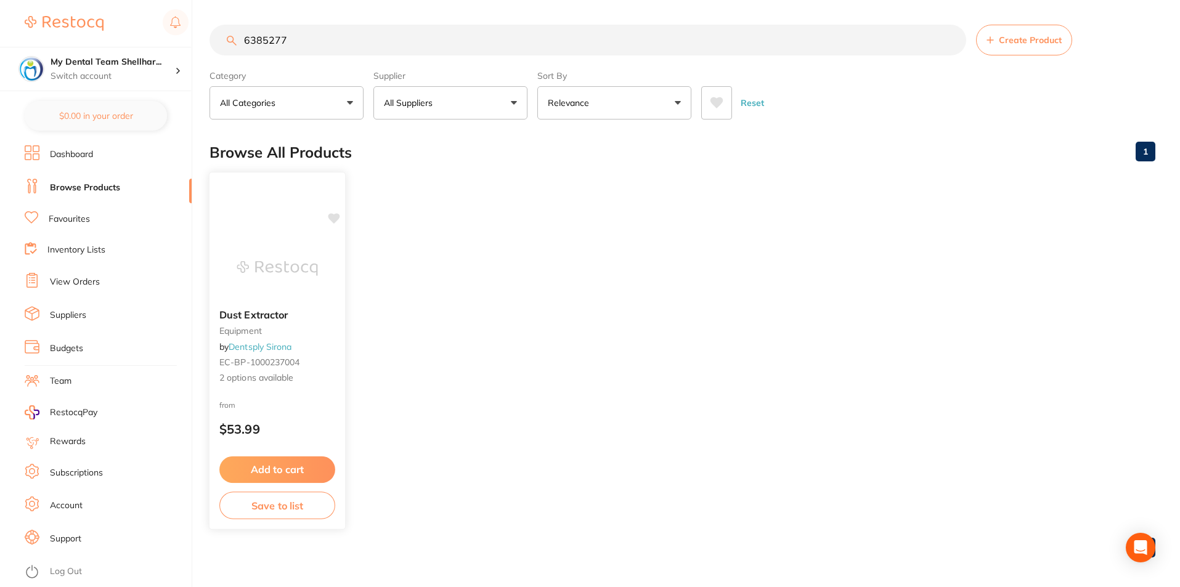
click at [286, 254] on img at bounding box center [277, 268] width 81 height 62
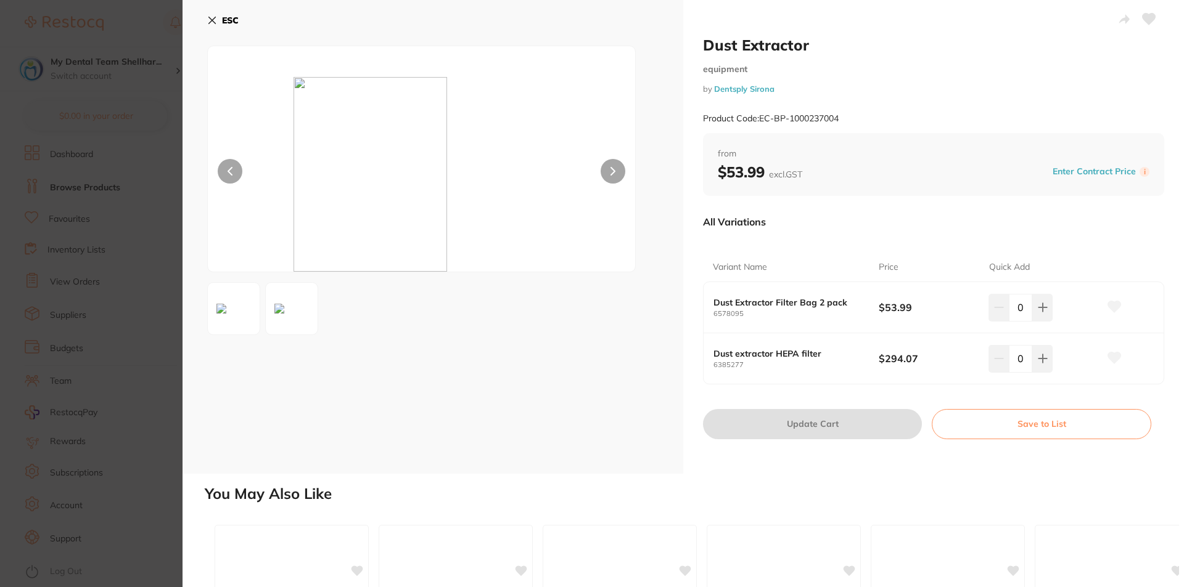
click at [745, 316] on small "6578095" at bounding box center [795, 314] width 165 height 8
click at [216, 20] on icon at bounding box center [212, 20] width 10 height 10
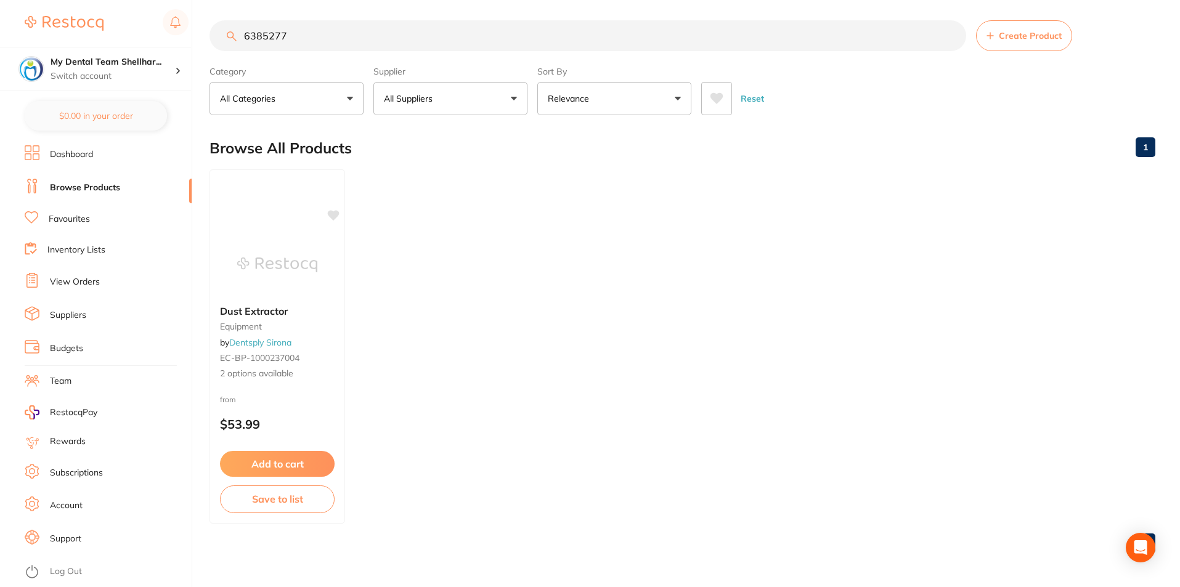
click at [327, 35] on input "6385277" at bounding box center [588, 35] width 757 height 31
paste input "589795"
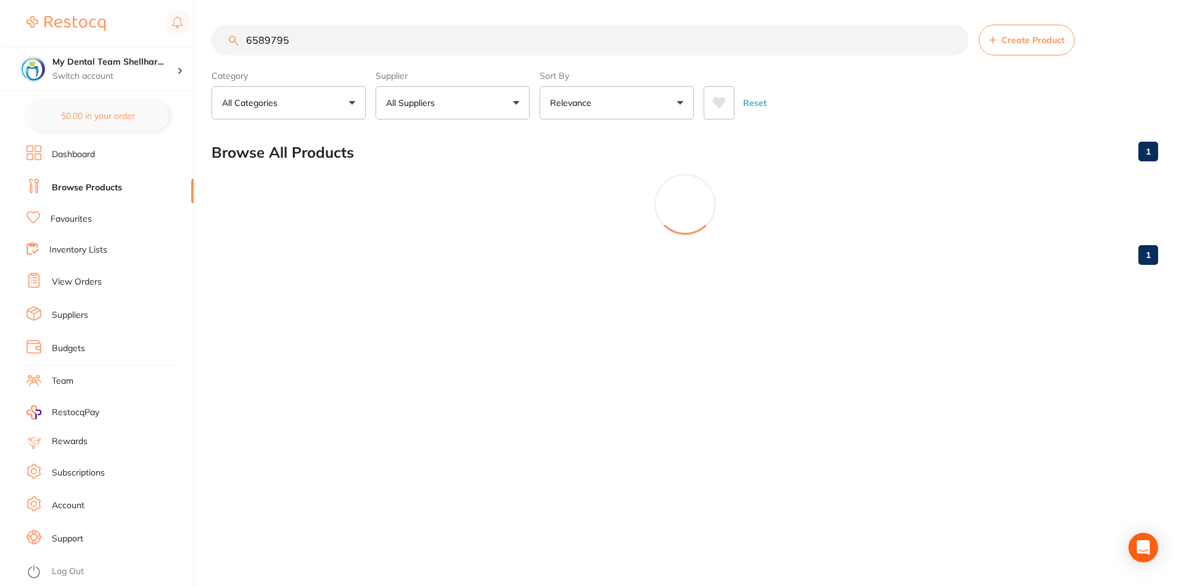
scroll to position [0, 0]
click at [687, 34] on input "6589795" at bounding box center [589, 40] width 759 height 31
paste input "429950"
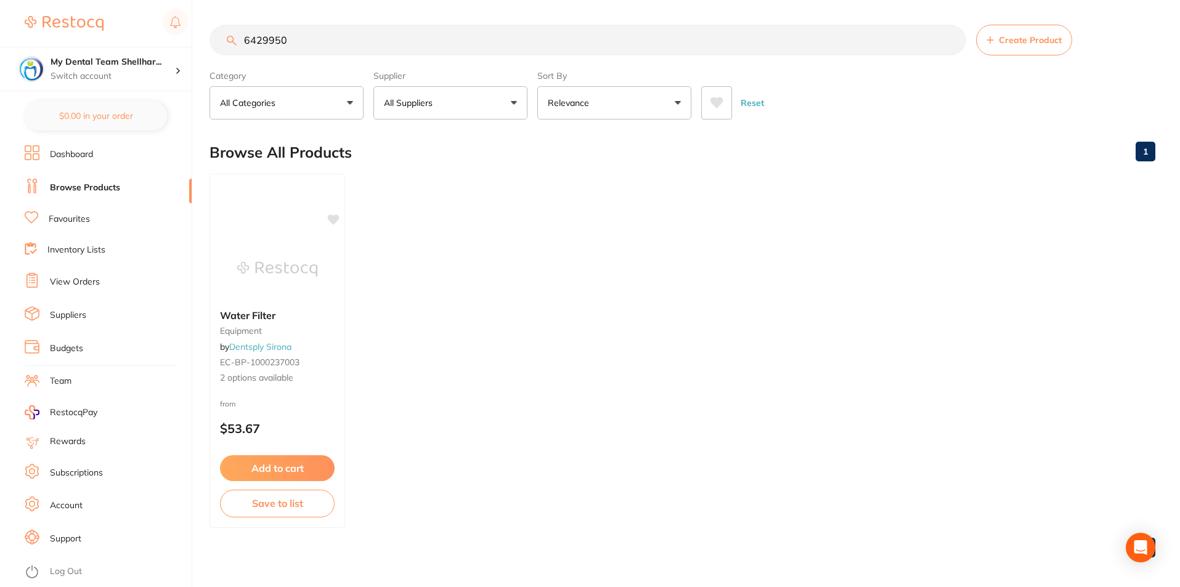
click at [433, 51] on input "6429950" at bounding box center [588, 40] width 757 height 31
paste input "387067"
click at [700, 37] on input "6387067" at bounding box center [588, 40] width 757 height 31
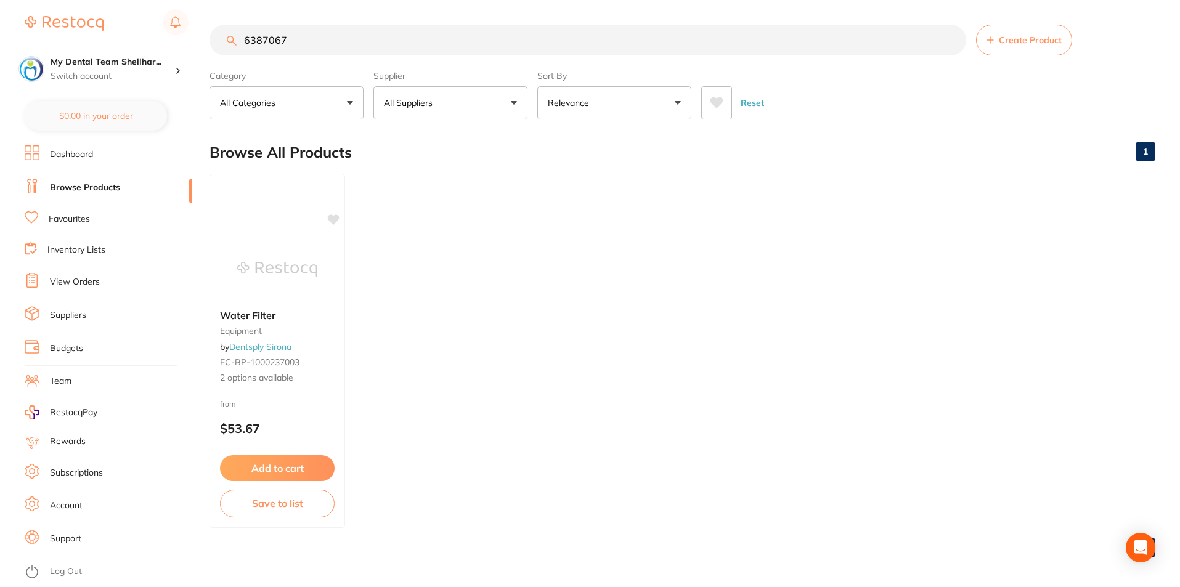
click at [700, 37] on input "6387067" at bounding box center [588, 40] width 757 height 31
paste input "5809640"
click at [434, 39] on input "5809640" at bounding box center [588, 40] width 757 height 31
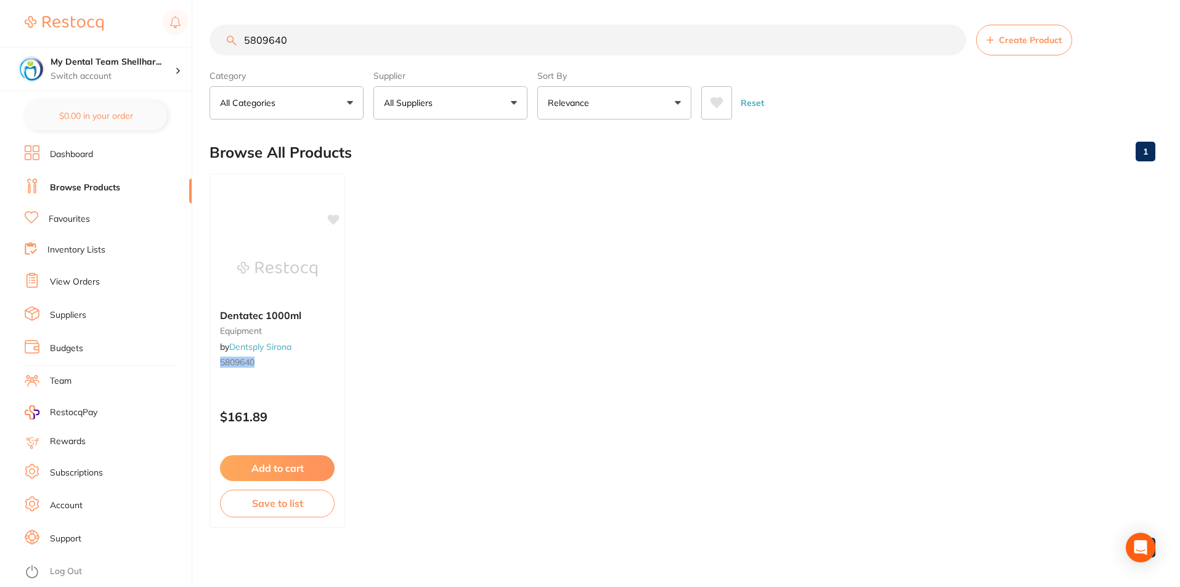
paste input "661 314 420"
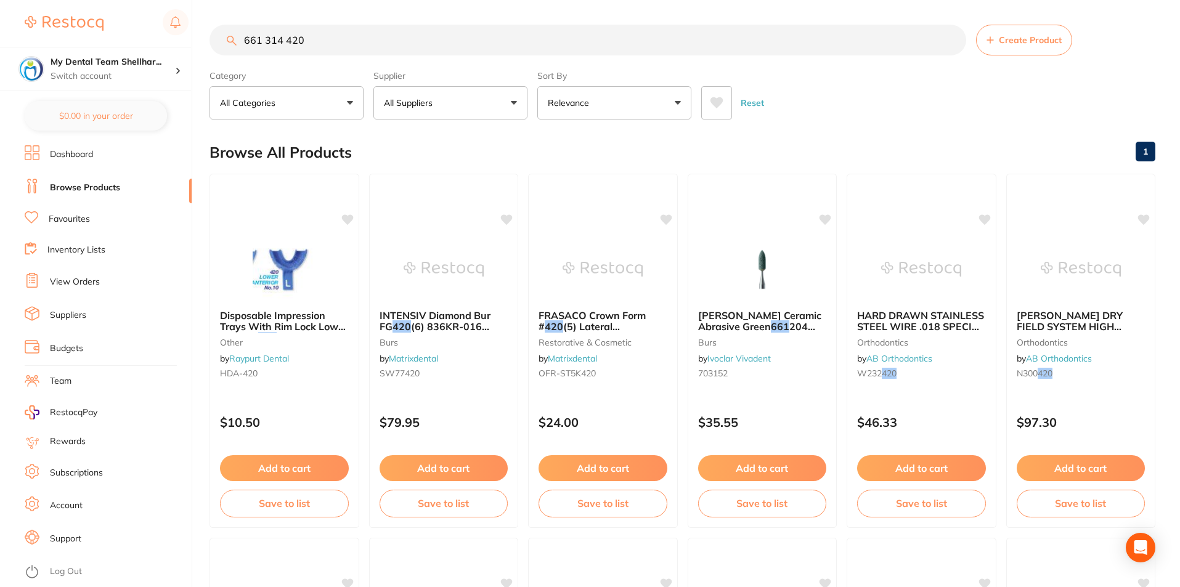
click at [421, 46] on input "661 314 420" at bounding box center [588, 40] width 757 height 31
paste input "RD2/0248"
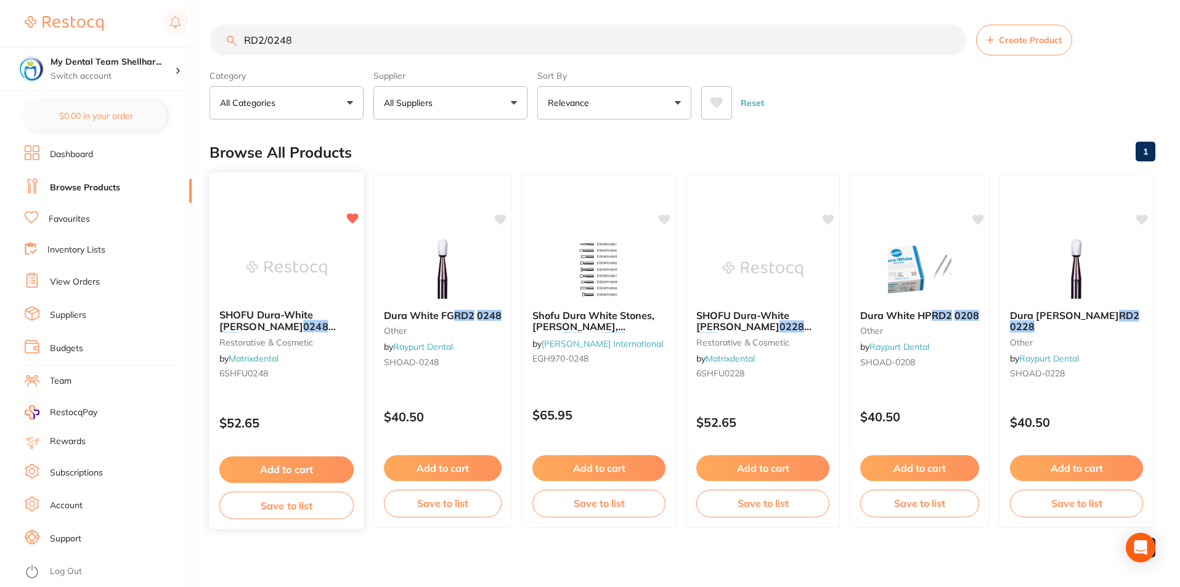
click at [306, 284] on img at bounding box center [286, 268] width 81 height 62
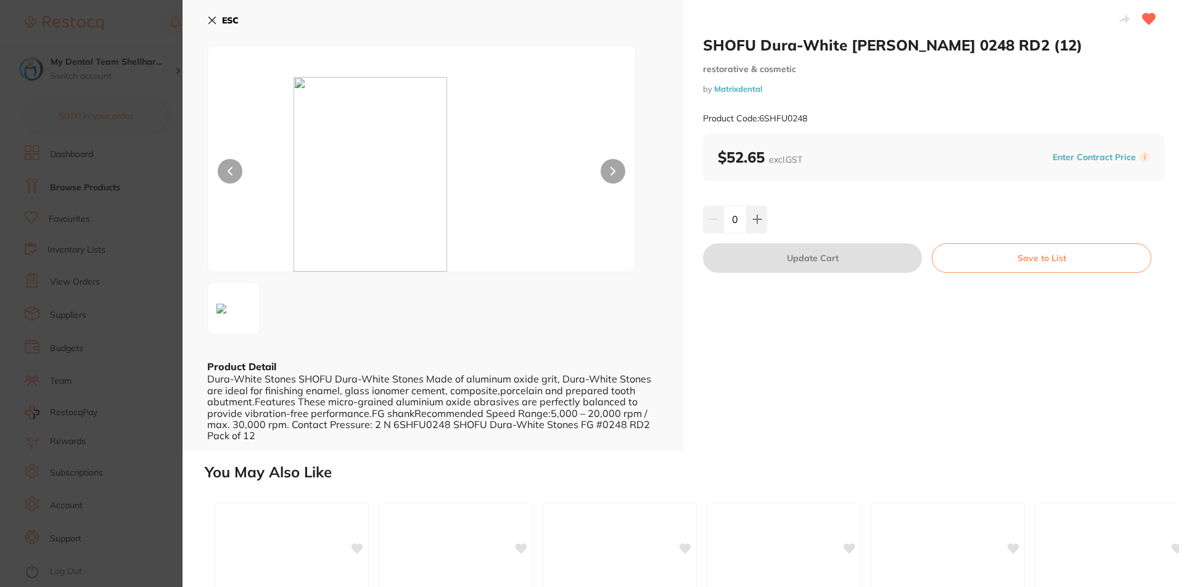
click at [163, 225] on section "SHOFU Dura-White [PERSON_NAME] 0248 RD2 (12) restorative & cosmetic by Matrixde…" at bounding box center [592, 293] width 1184 height 587
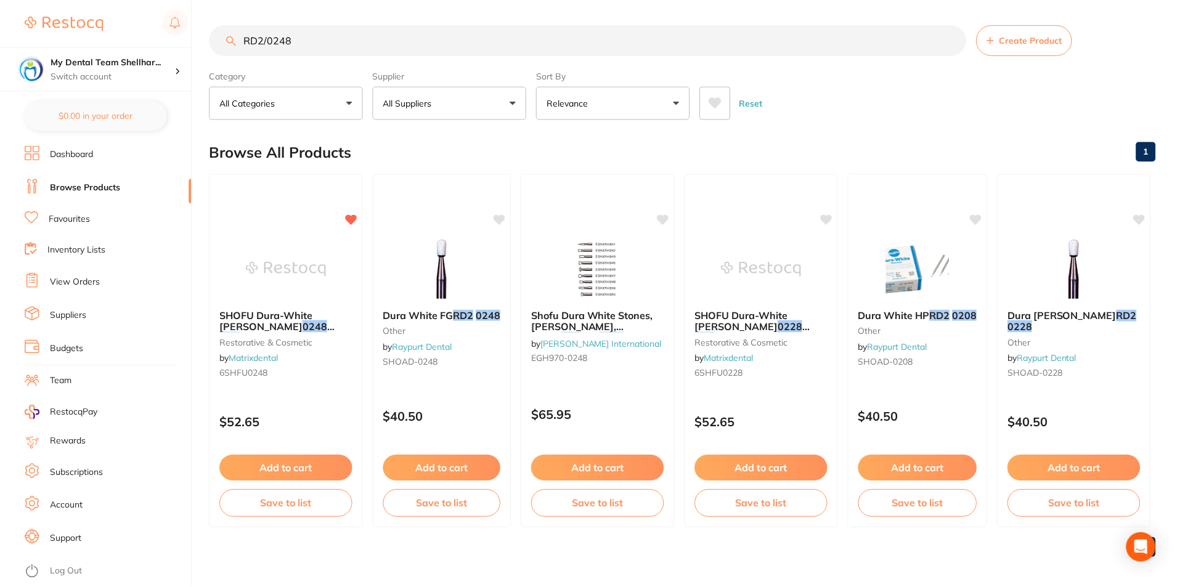
scroll to position [4, 0]
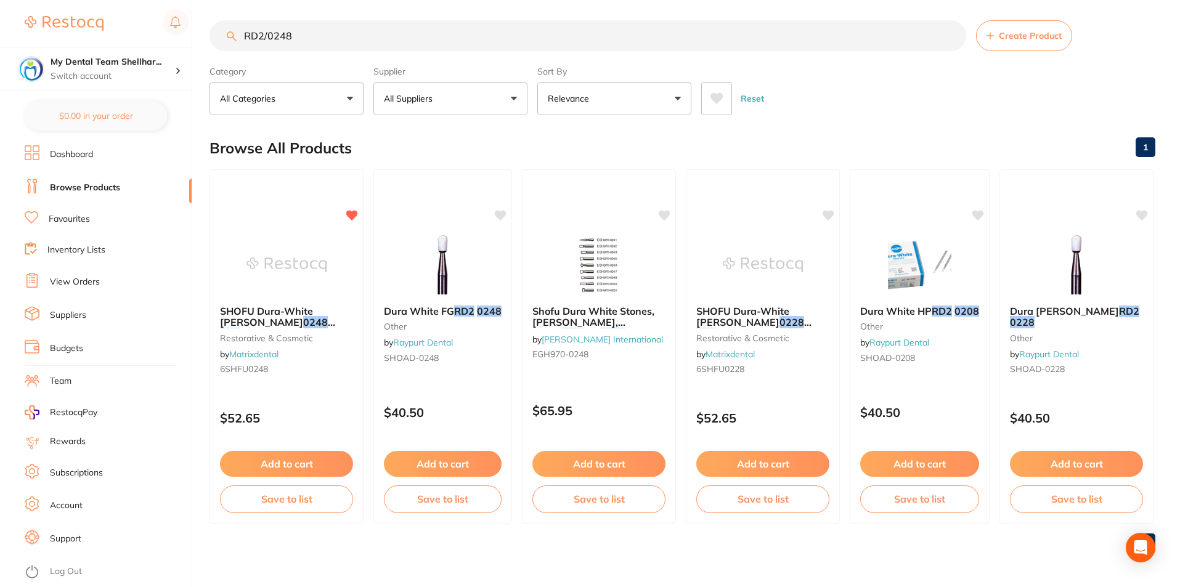
click at [641, 27] on input "RD2/0248" at bounding box center [588, 35] width 757 height 31
paste input "6SHFU0240"
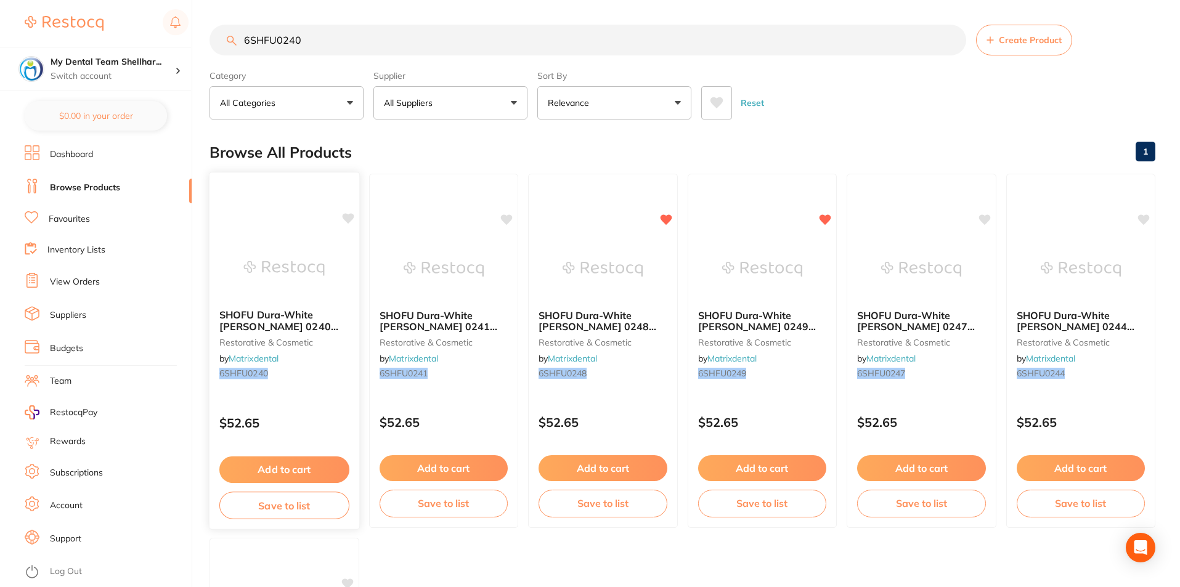
click at [311, 263] on img at bounding box center [284, 268] width 81 height 62
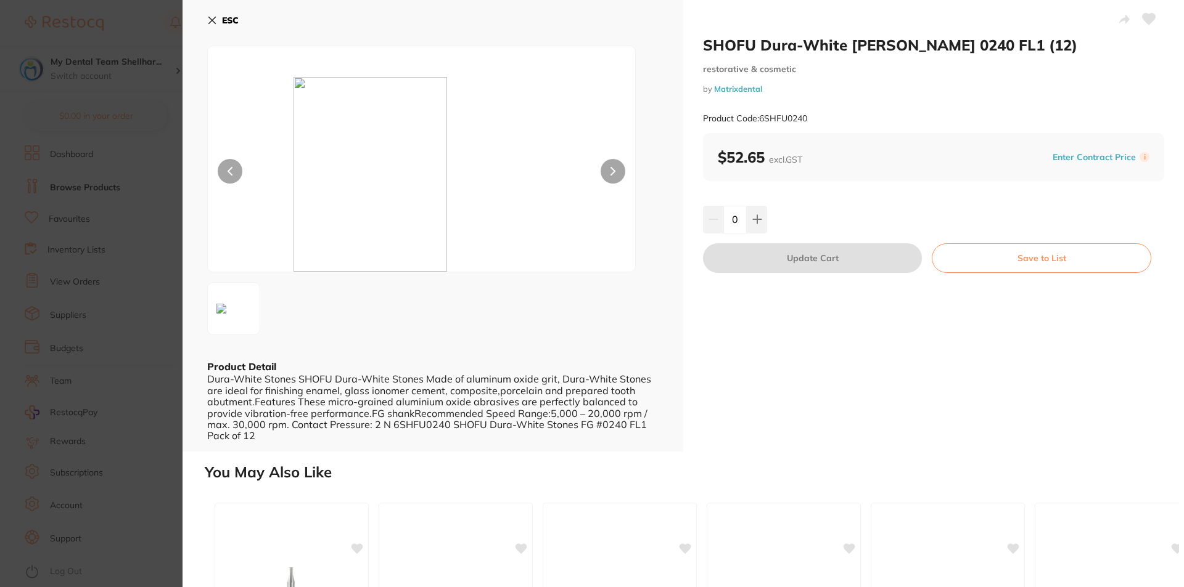
click at [215, 26] on button "ESC" at bounding box center [222, 20] width 31 height 21
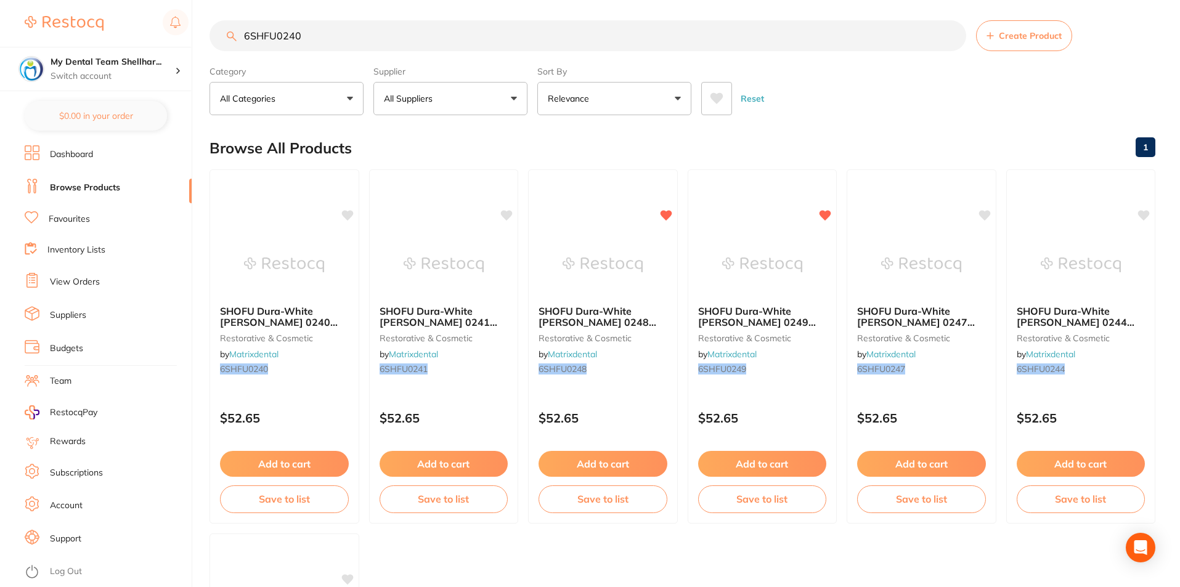
click at [440, 41] on input "6SHFU0240" at bounding box center [588, 35] width 757 height 31
paste input "K11-SSMX"
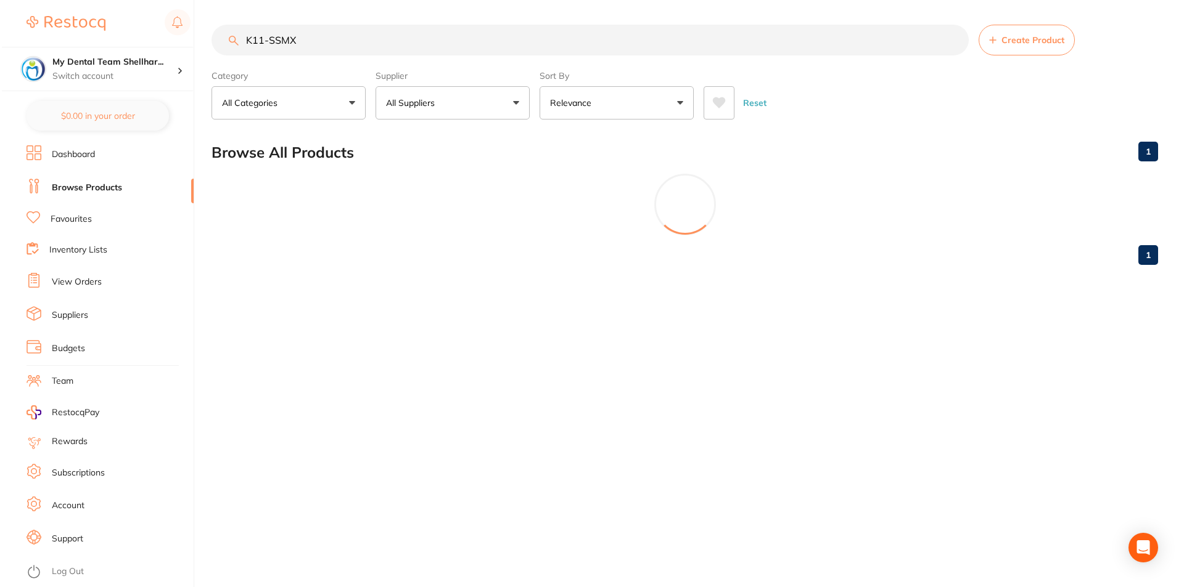
scroll to position [0, 0]
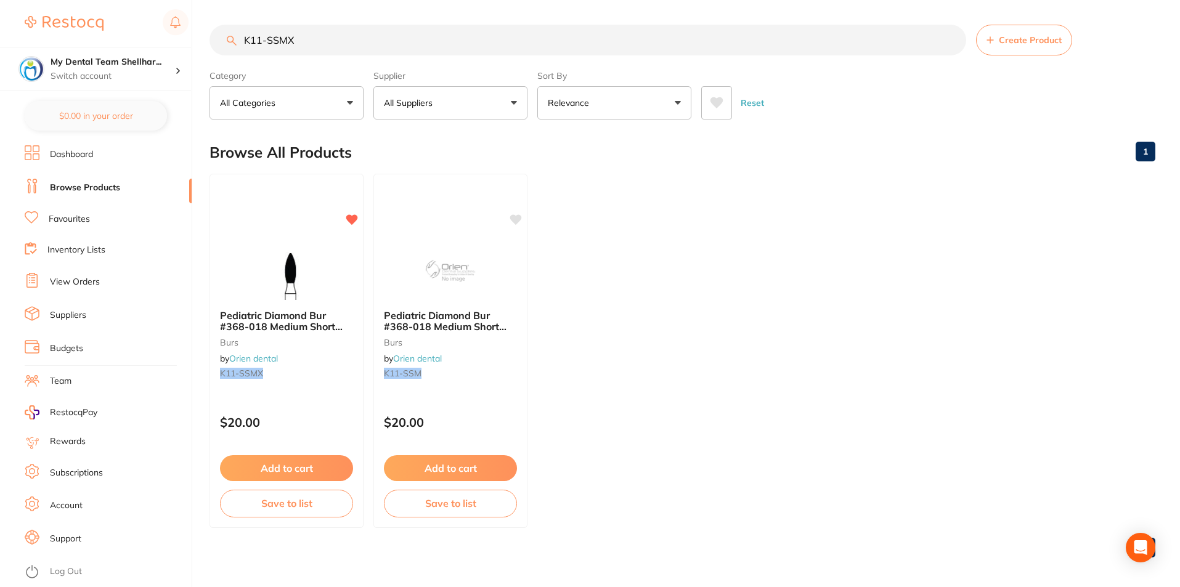
type input "K11-SSMX"
click at [322, 242] on img at bounding box center [287, 270] width 80 height 62
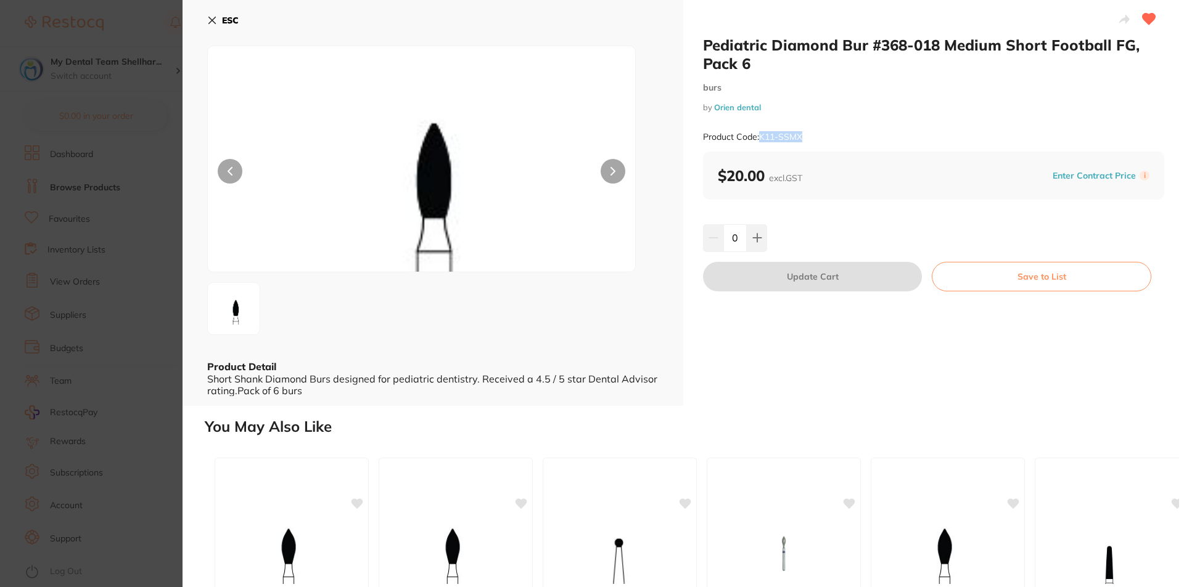
drag, startPoint x: 809, startPoint y: 138, endPoint x: 758, endPoint y: 139, distance: 51.2
click at [758, 139] on div "Product Code: K11-SSMX" at bounding box center [933, 137] width 461 height 30
copy small "K11-SSMX"
